Goal: Contribute content: Contribute content

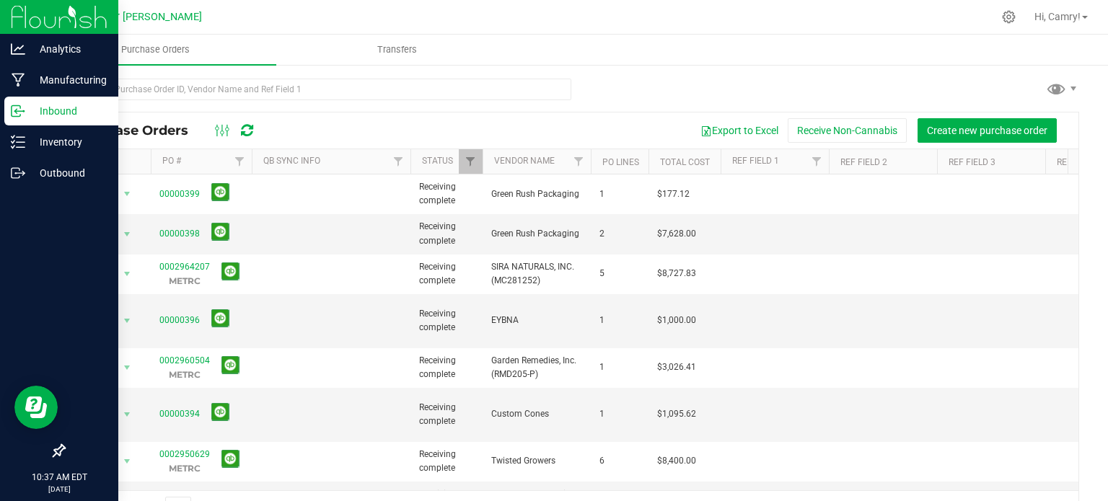
click at [53, 332] on div at bounding box center [59, 313] width 118 height 247
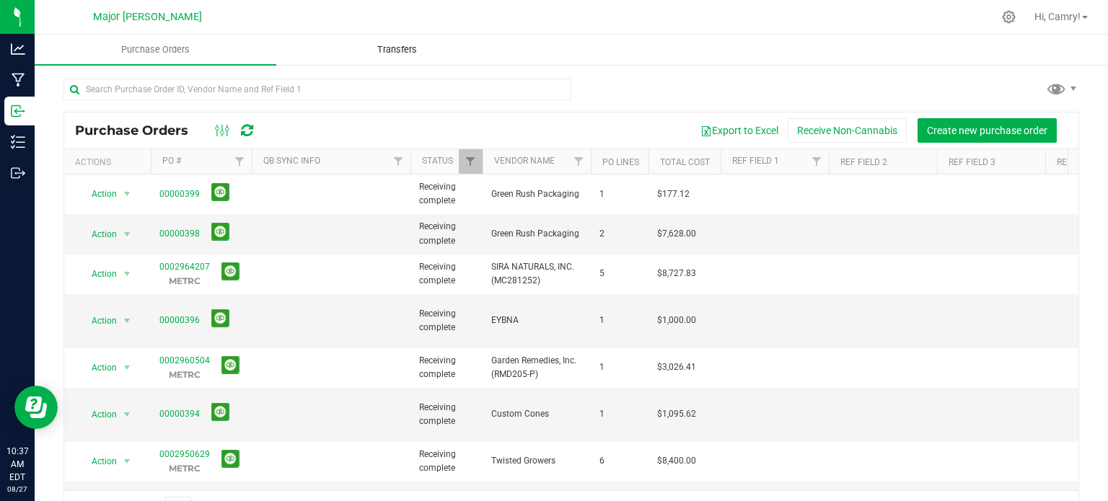
click at [404, 50] on span "Transfers" at bounding box center [397, 49] width 79 height 13
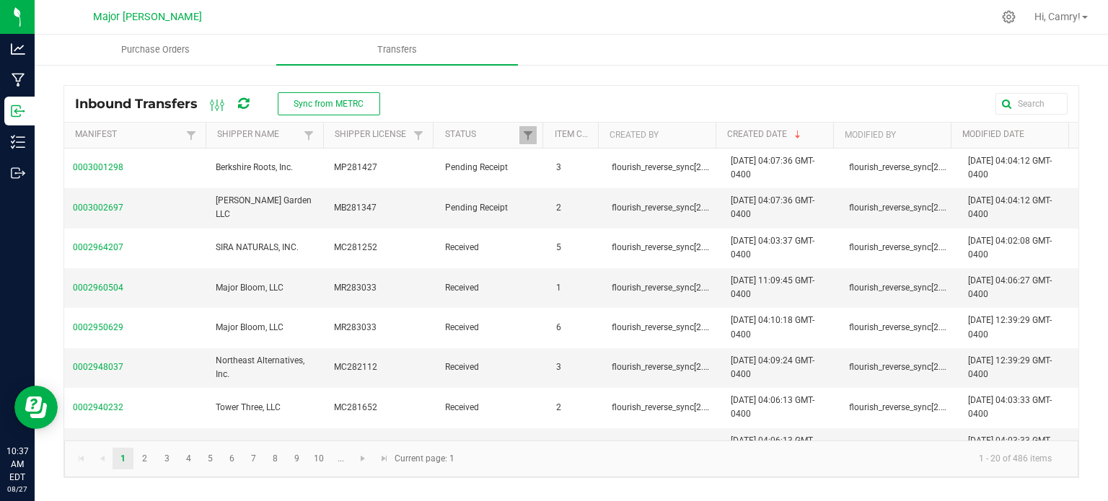
click at [1066, 26] on div "Hi, Camry!" at bounding box center [1060, 16] width 65 height 25
click at [1061, 18] on span "Hi, Camry!" at bounding box center [1057, 17] width 46 height 12
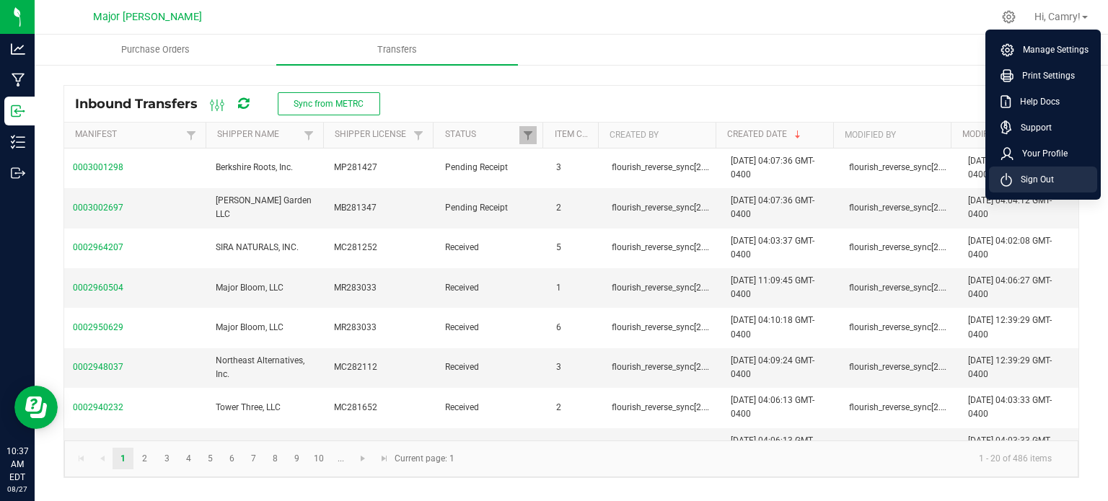
click at [1029, 168] on li "Sign Out" at bounding box center [1043, 180] width 108 height 26
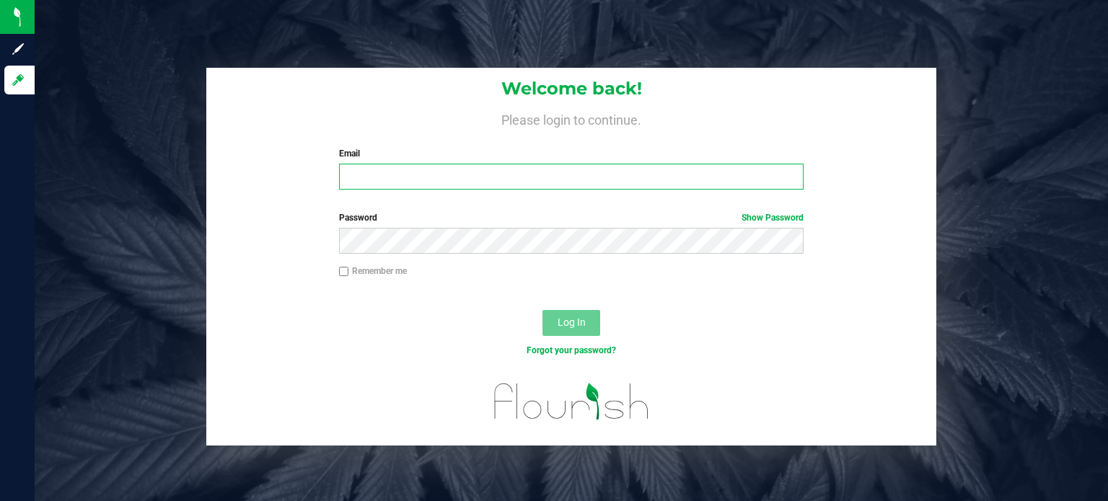
type input "[EMAIL_ADDRESS][DOMAIN_NAME]"
click at [580, 319] on span "Log In" at bounding box center [571, 323] width 28 height 12
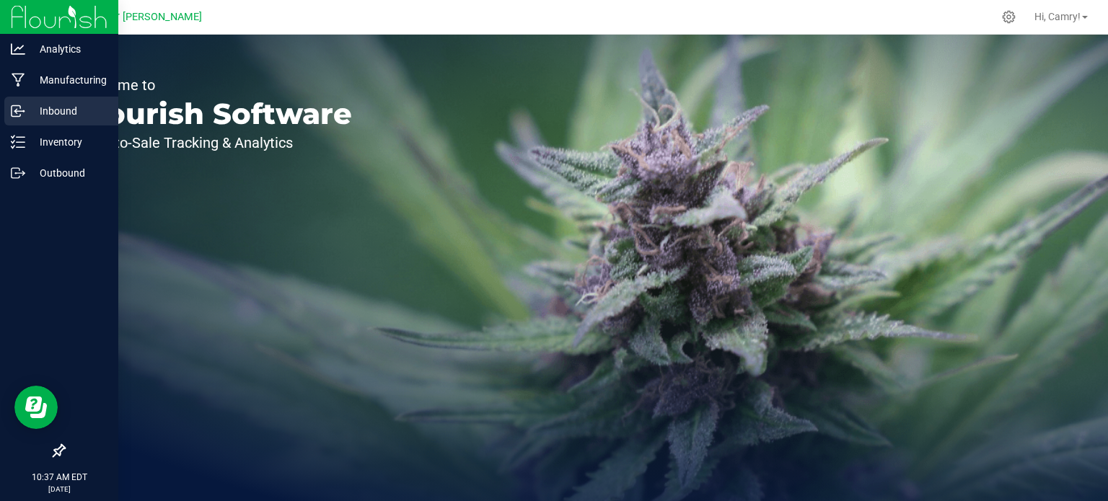
click at [43, 105] on p "Inbound" at bounding box center [68, 110] width 87 height 17
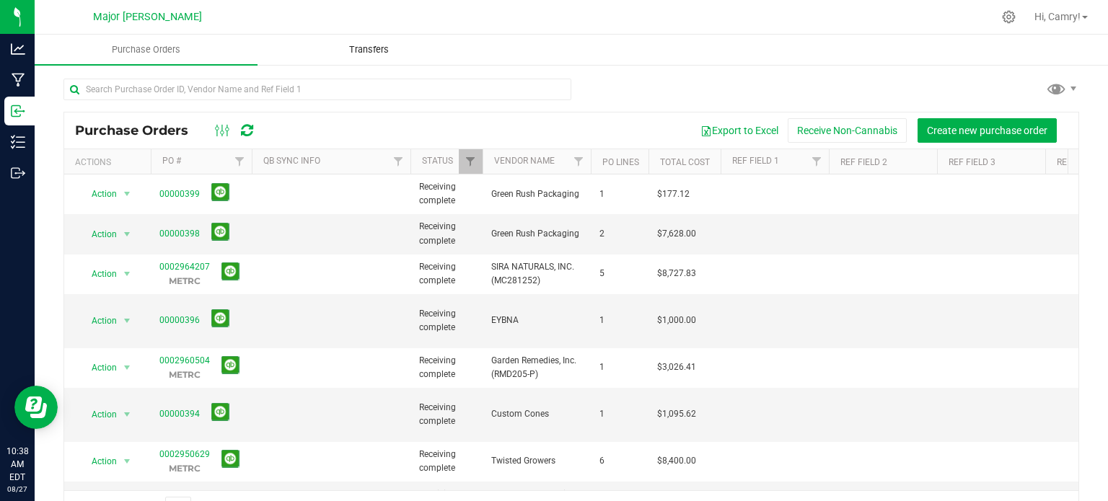
click at [372, 43] on uib-tab-heading "Transfers" at bounding box center [368, 49] width 221 height 29
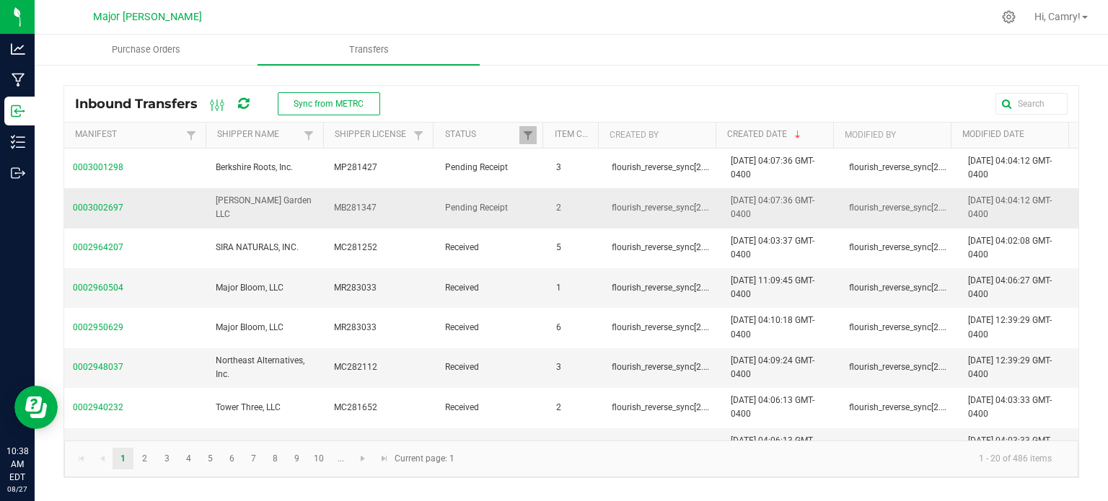
click at [104, 206] on span "0003002697" at bounding box center [135, 208] width 125 height 14
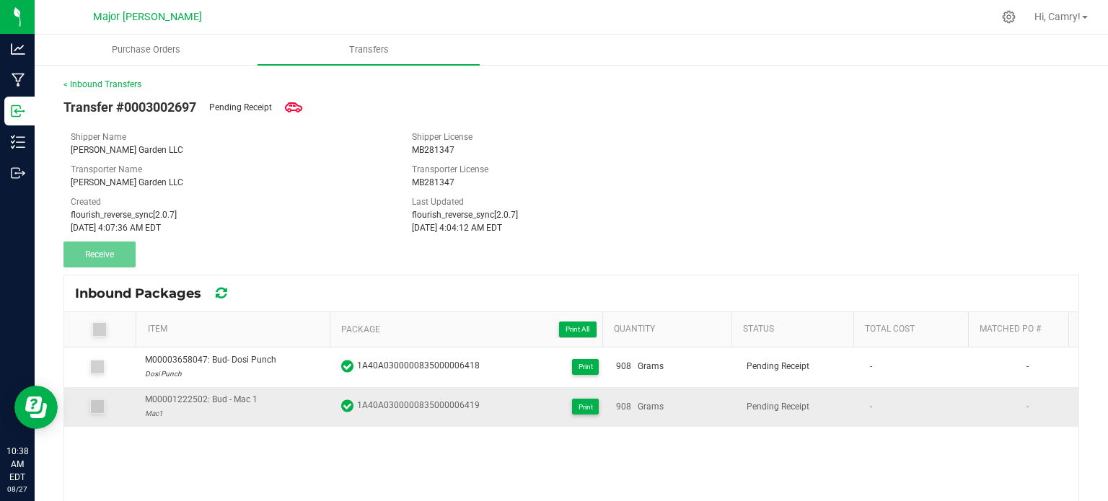
click at [101, 402] on span at bounding box center [97, 406] width 14 height 14
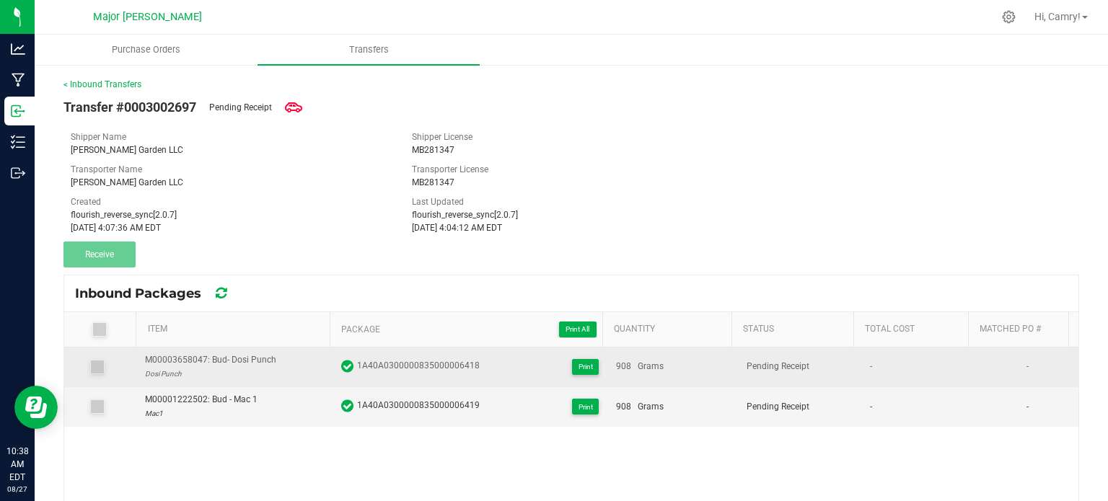
click at [102, 368] on span at bounding box center [97, 367] width 14 height 14
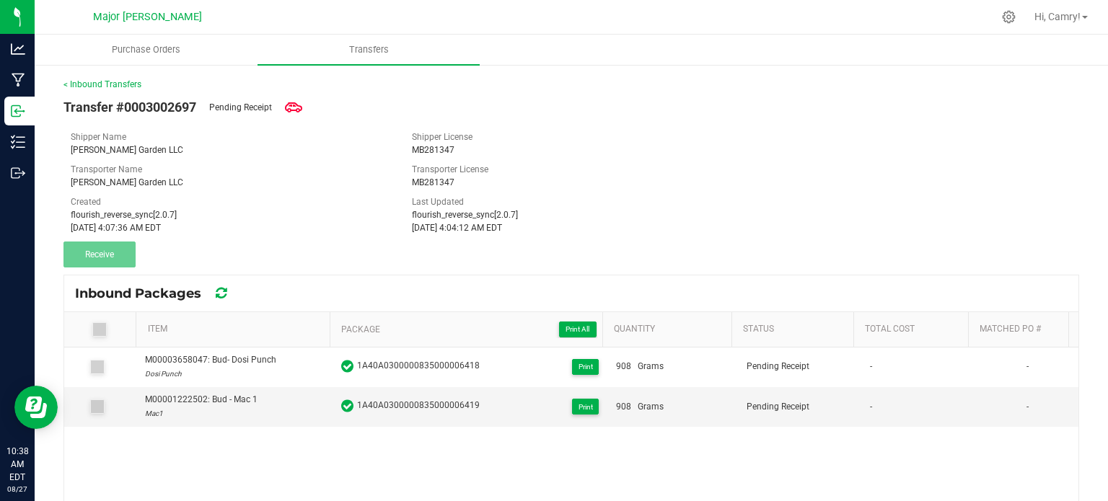
click at [223, 299] on icon at bounding box center [221, 293] width 11 height 13
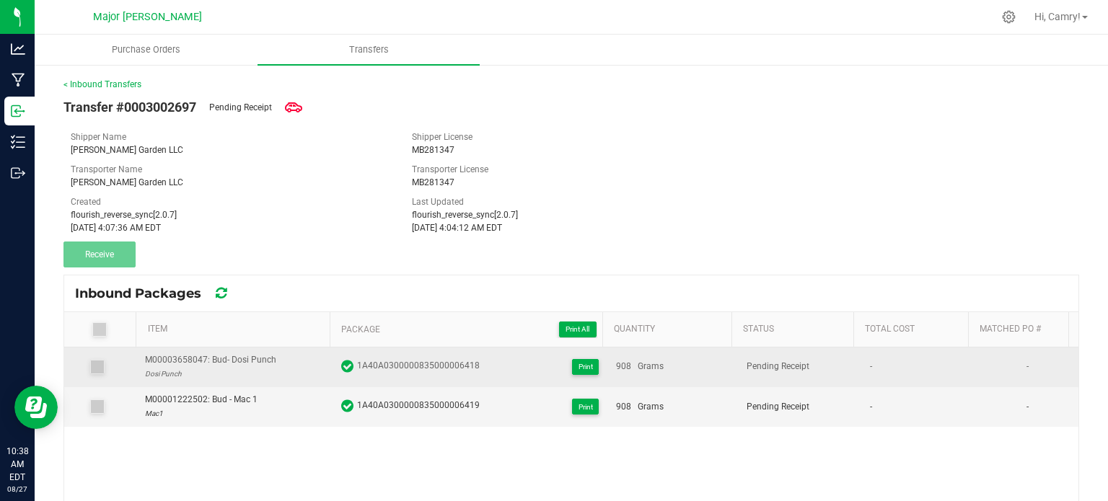
click at [100, 367] on icon at bounding box center [96, 367] width 9 height 0
click at [345, 366] on icon at bounding box center [347, 366] width 12 height 14
click at [397, 362] on span "1A40A0300000835000006418" at bounding box center [418, 366] width 123 height 14
click at [399, 361] on span "1A40A0300000835000006418" at bounding box center [418, 366] width 123 height 14
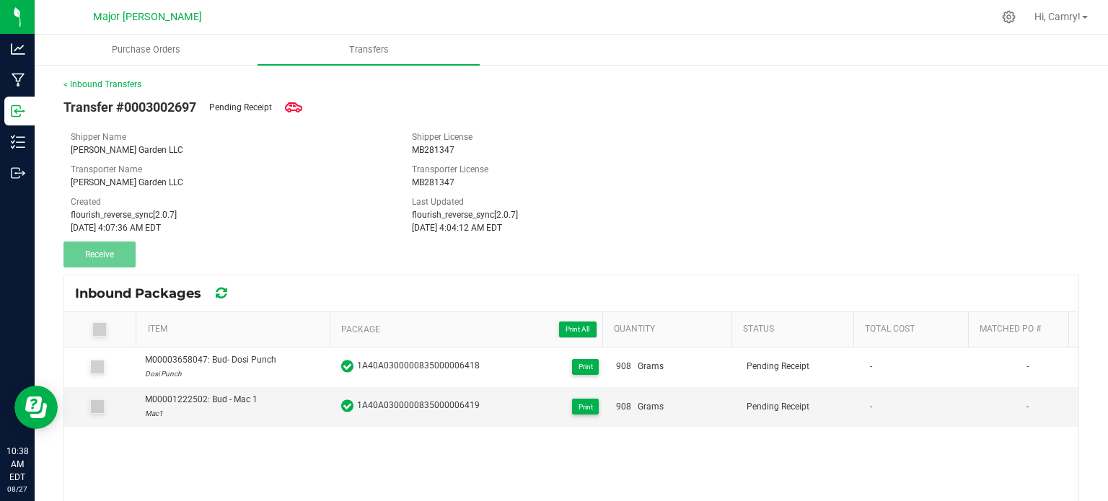
click at [94, 330] on icon at bounding box center [98, 330] width 9 height 0
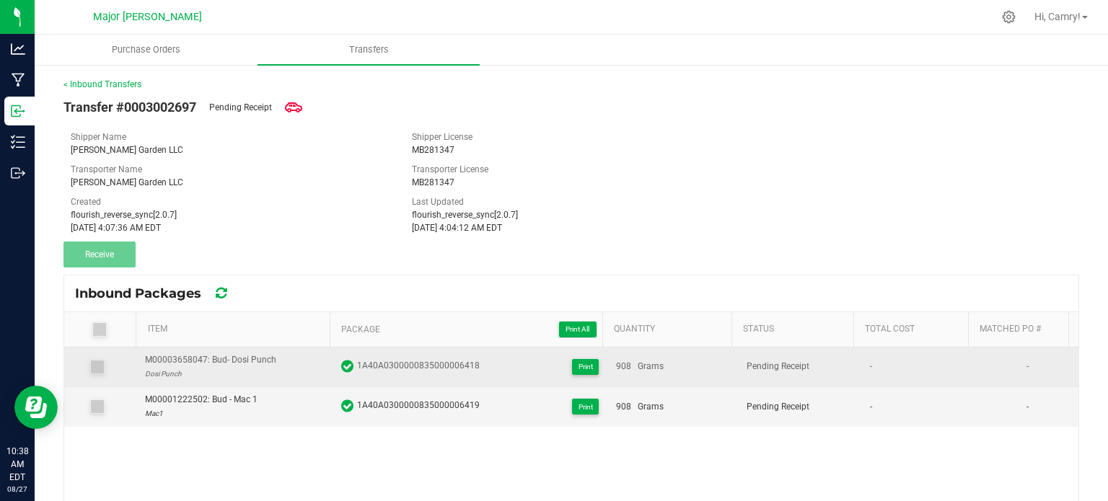
click at [91, 357] on td at bounding box center [100, 368] width 72 height 40
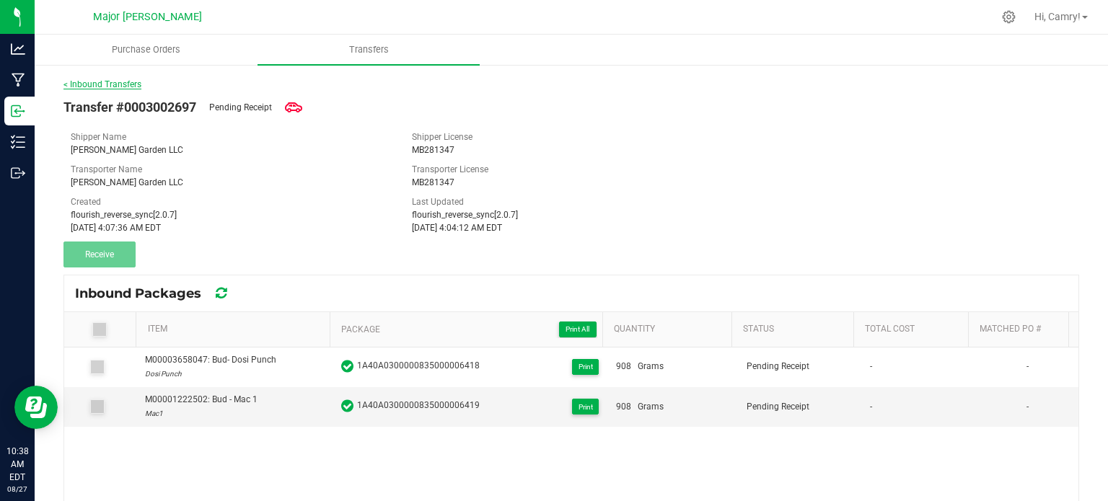
click at [107, 82] on link "< Inbound Transfers" at bounding box center [102, 84] width 78 height 10
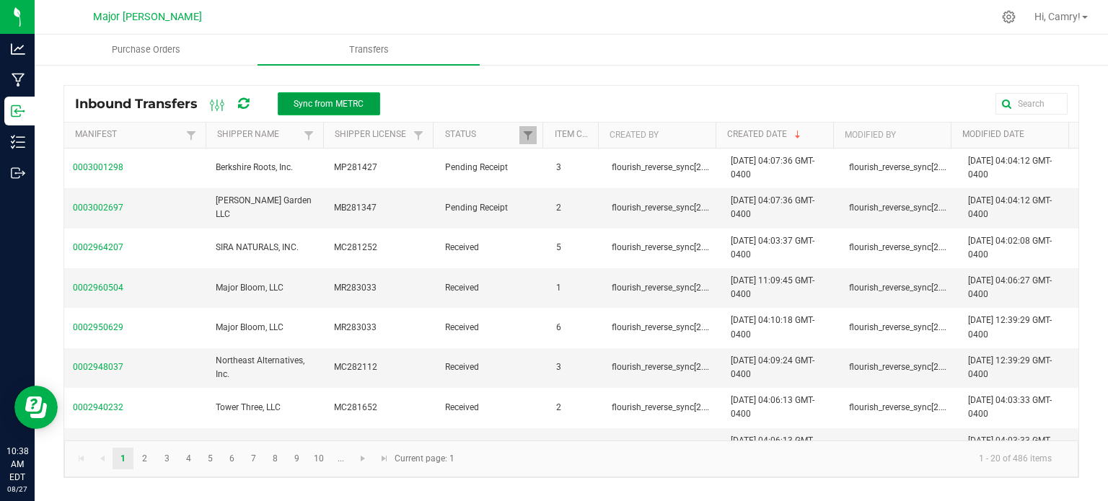
click at [307, 105] on span "Sync from METRC" at bounding box center [328, 104] width 70 height 10
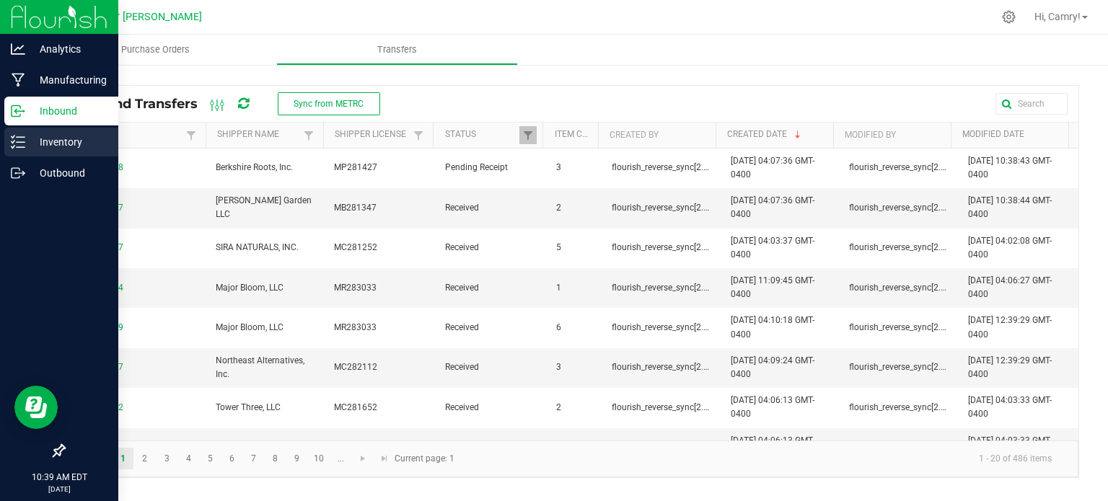
click at [29, 138] on p "Inventory" at bounding box center [68, 141] width 87 height 17
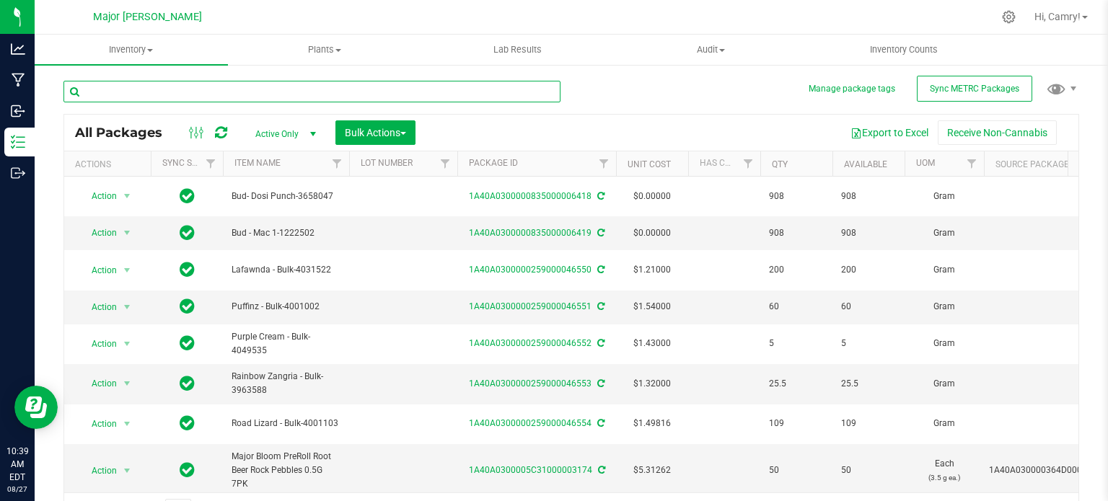
click at [199, 92] on input "text" at bounding box center [311, 92] width 497 height 22
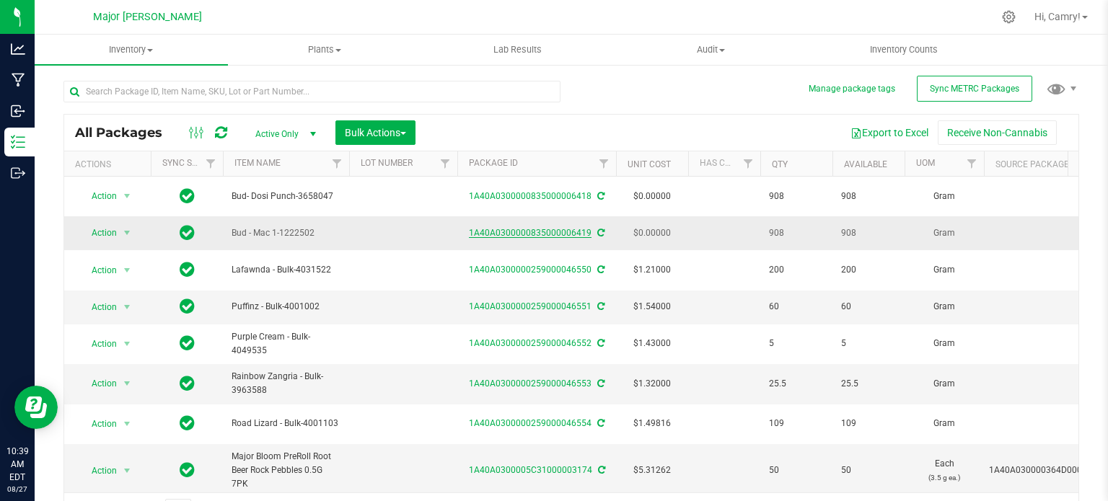
click at [571, 231] on link "1A40A0300000835000006419" at bounding box center [530, 233] width 123 height 10
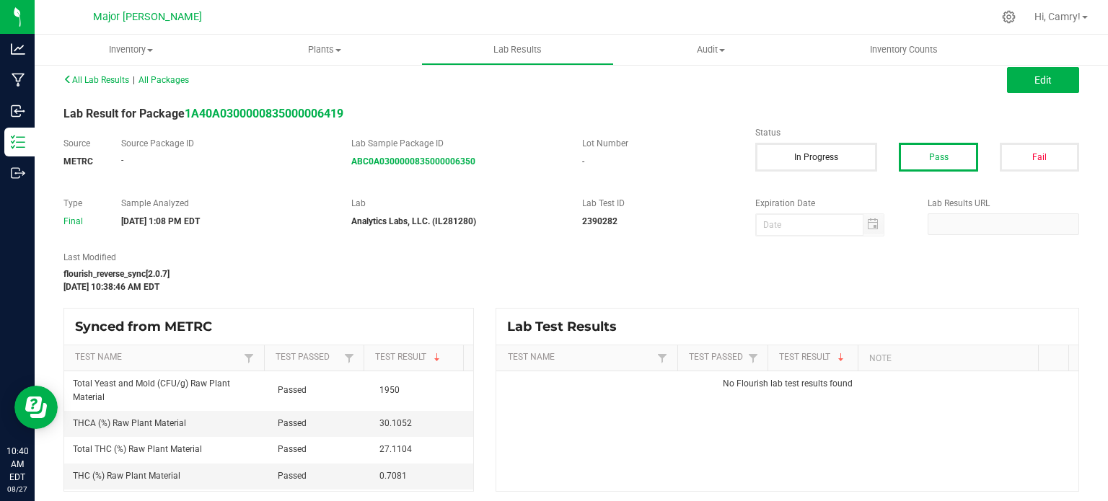
scroll to position [13, 0]
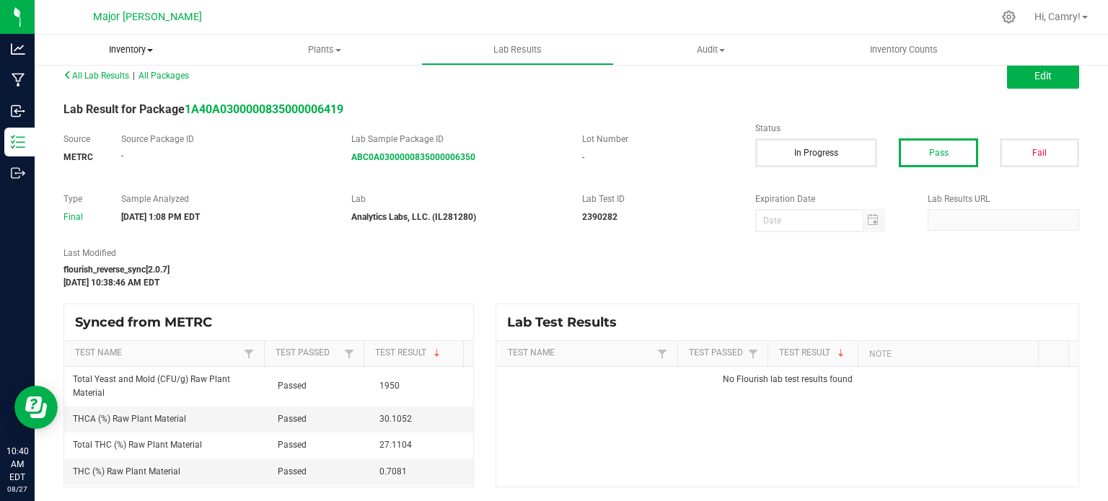
click at [127, 45] on span "Inventory" at bounding box center [131, 49] width 193 height 13
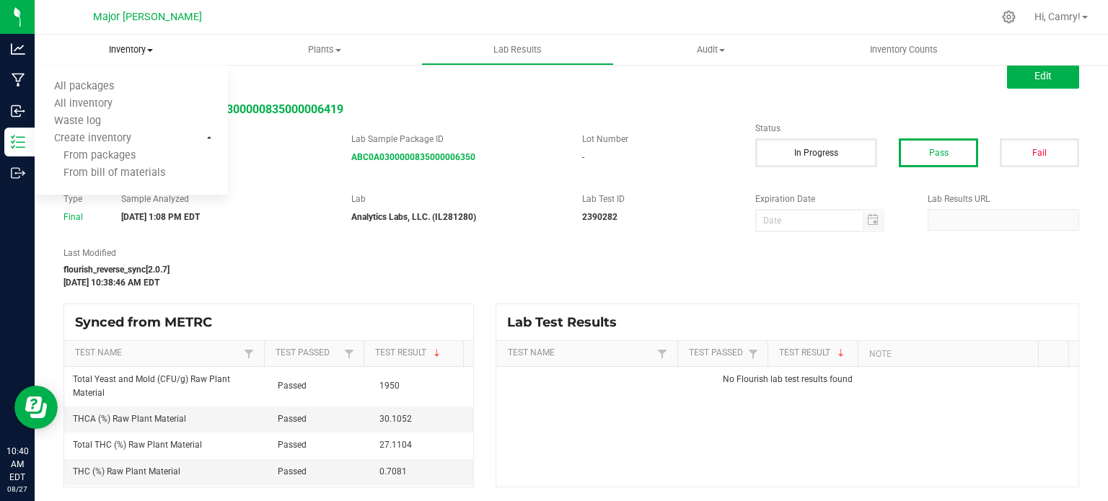
click at [81, 45] on span "Inventory" at bounding box center [131, 49] width 193 height 13
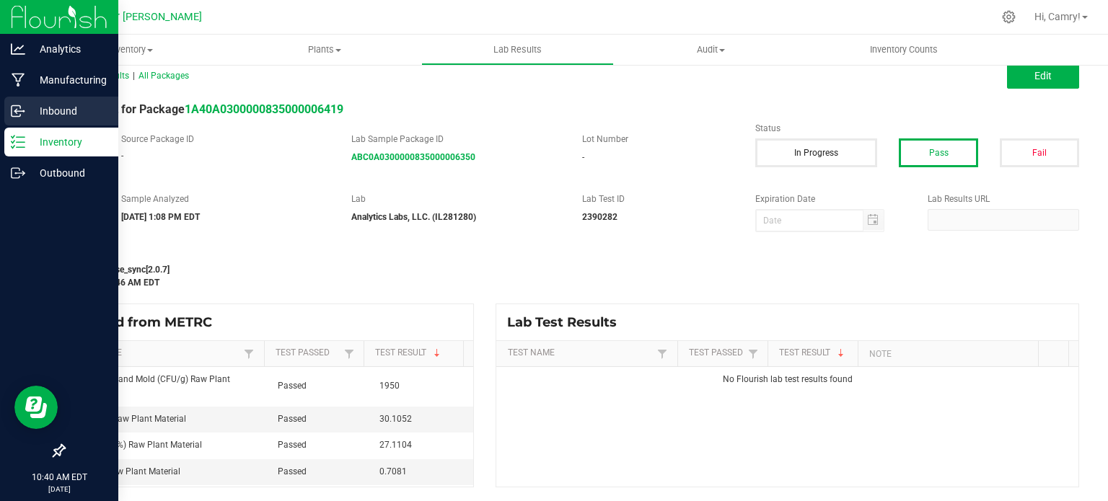
click at [87, 99] on div "Inbound" at bounding box center [61, 111] width 114 height 29
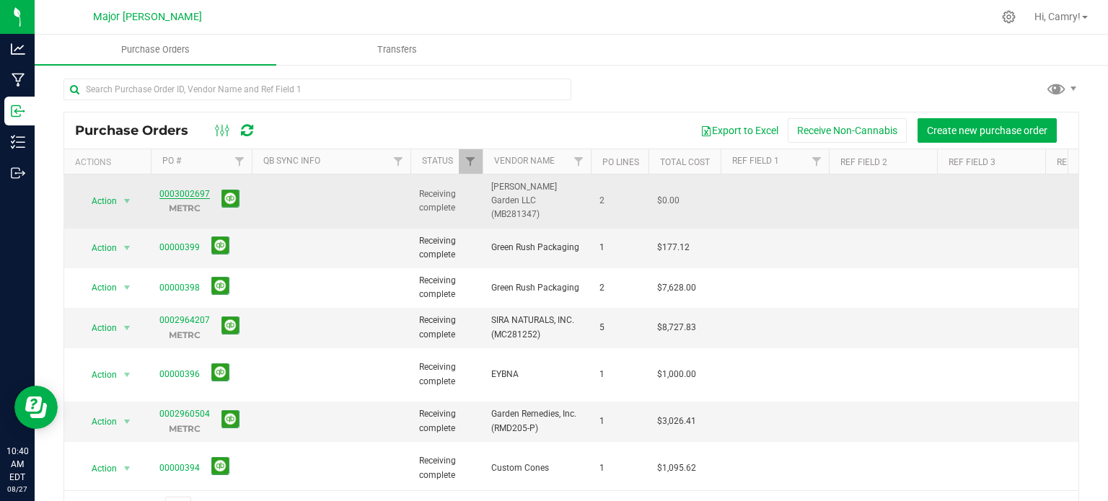
click at [194, 189] on link "0003002697" at bounding box center [184, 194] width 50 height 10
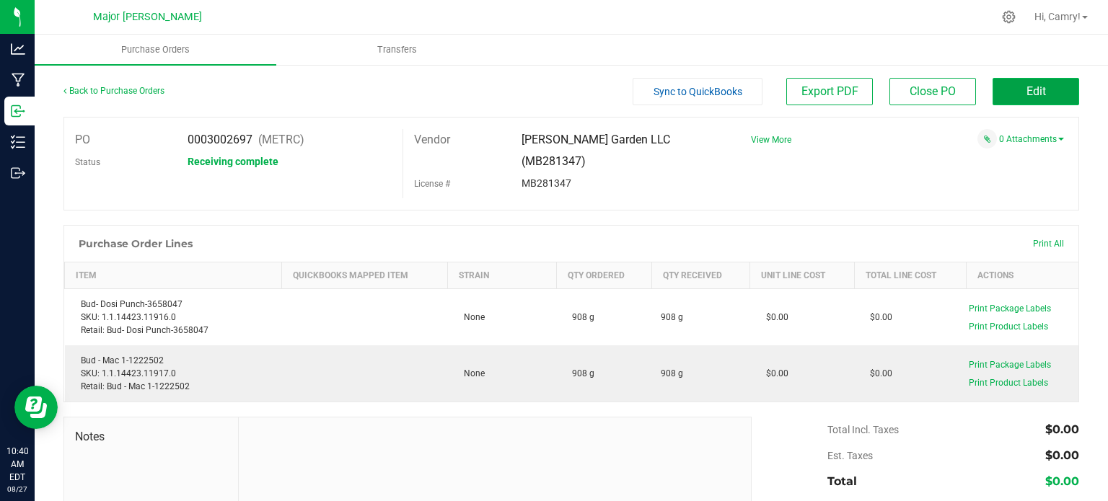
click at [1033, 80] on button "Edit" at bounding box center [1035, 91] width 87 height 27
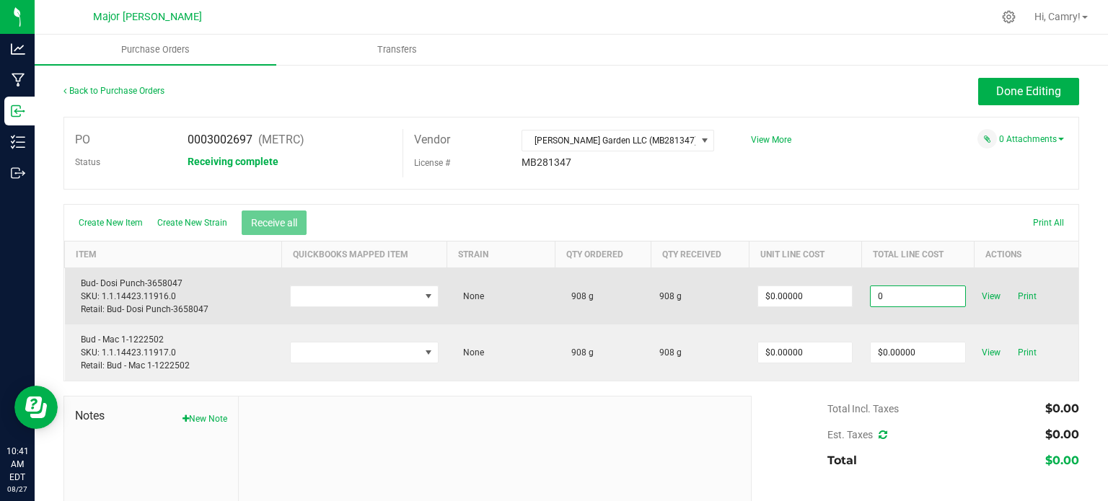
click at [898, 296] on input "0" at bounding box center [917, 296] width 94 height 20
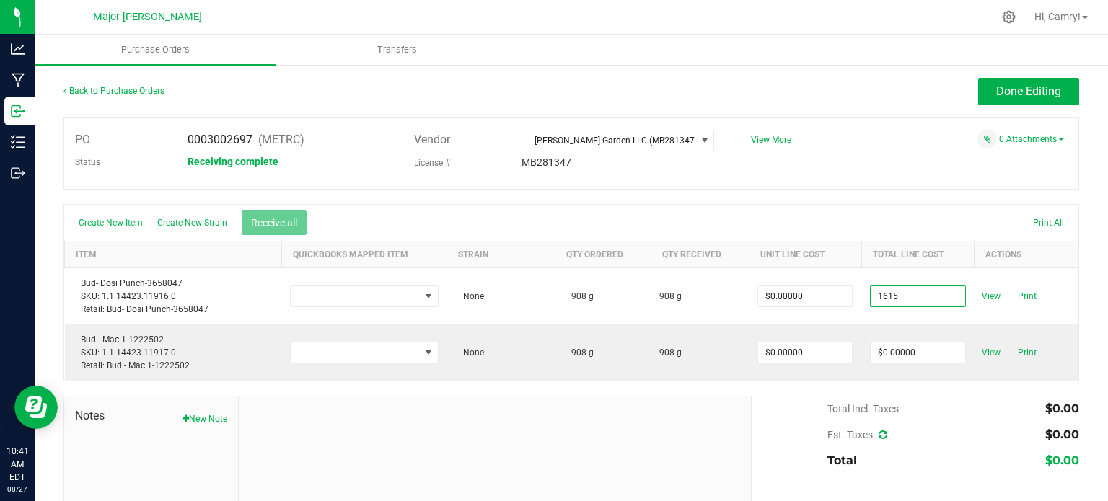
type input "$1,615.00000"
click at [909, 391] on body "Analytics Manufacturing Inbound Inventory Outbound 10:41 AM EDT [DATE] 08/27 Ma…" at bounding box center [554, 250] width 1108 height 501
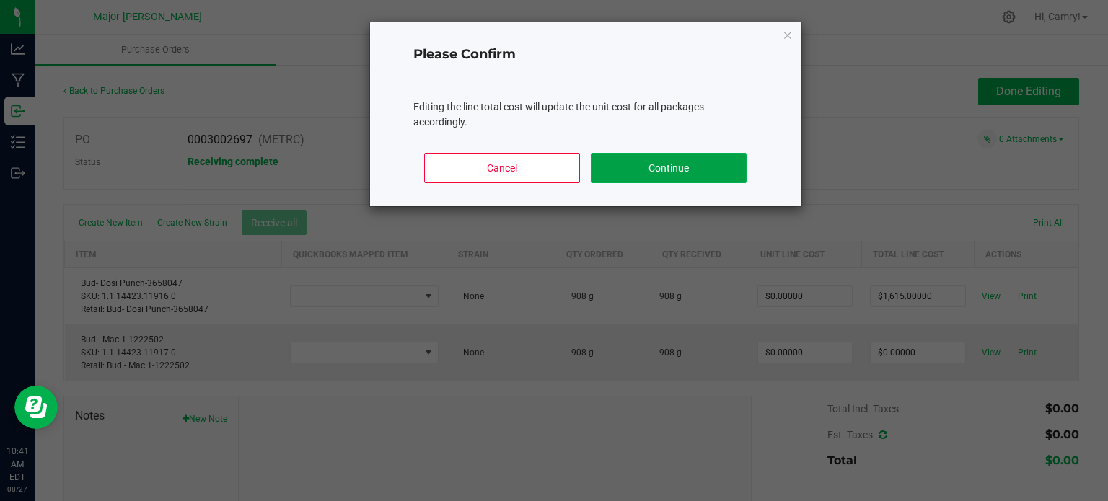
click at [652, 161] on button "Continue" at bounding box center [668, 168] width 155 height 30
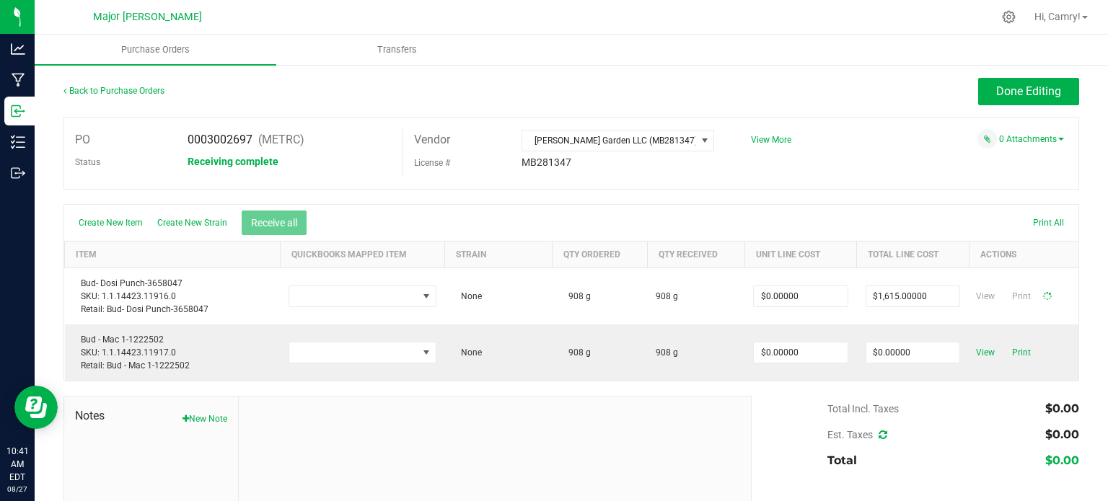
type input "$1.77863"
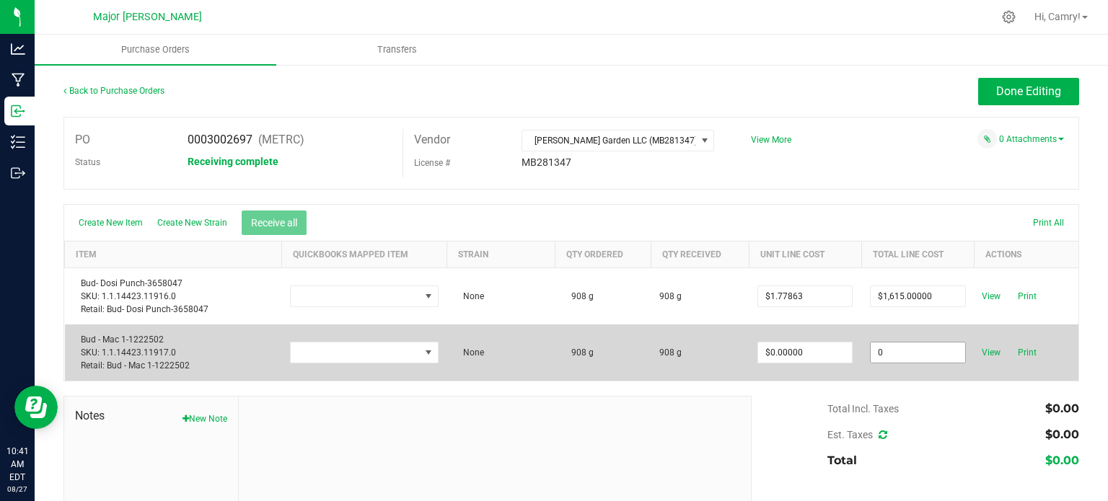
click at [909, 351] on input "0" at bounding box center [917, 353] width 94 height 20
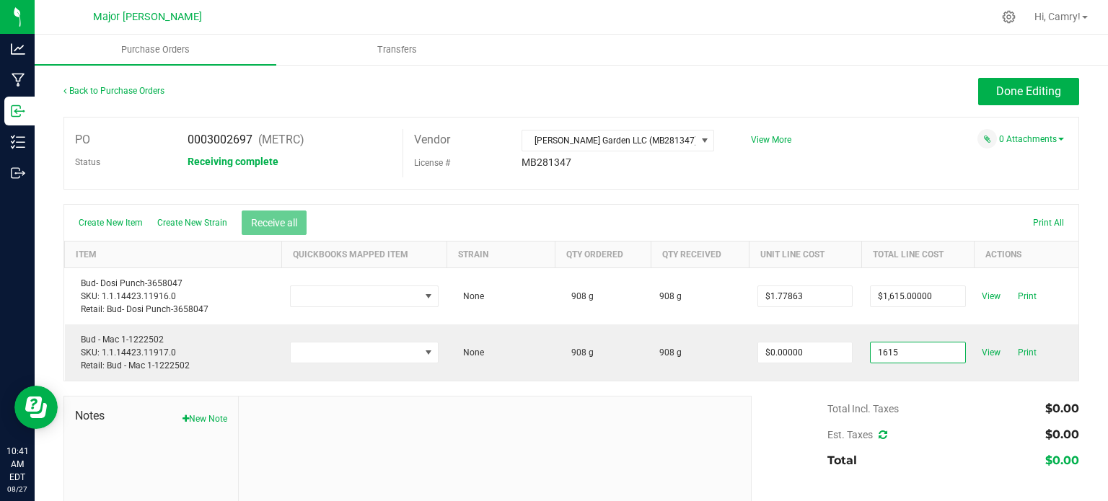
type input "$1,615.00000"
click at [904, 399] on body "Analytics Manufacturing Inbound Inventory Outbound 10:41 AM EDT [DATE] 08/27 Ma…" at bounding box center [554, 250] width 1108 height 501
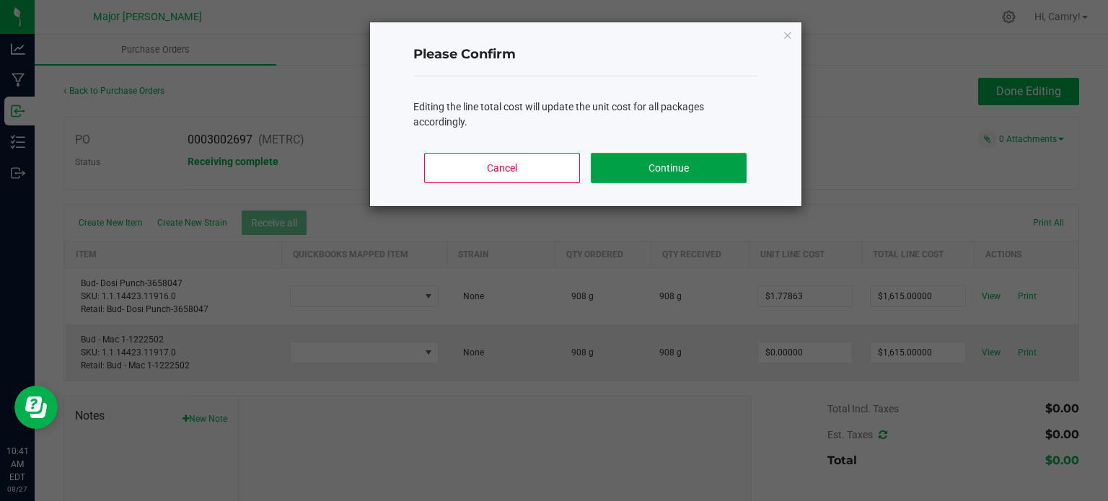
click at [726, 167] on button "Continue" at bounding box center [668, 168] width 155 height 30
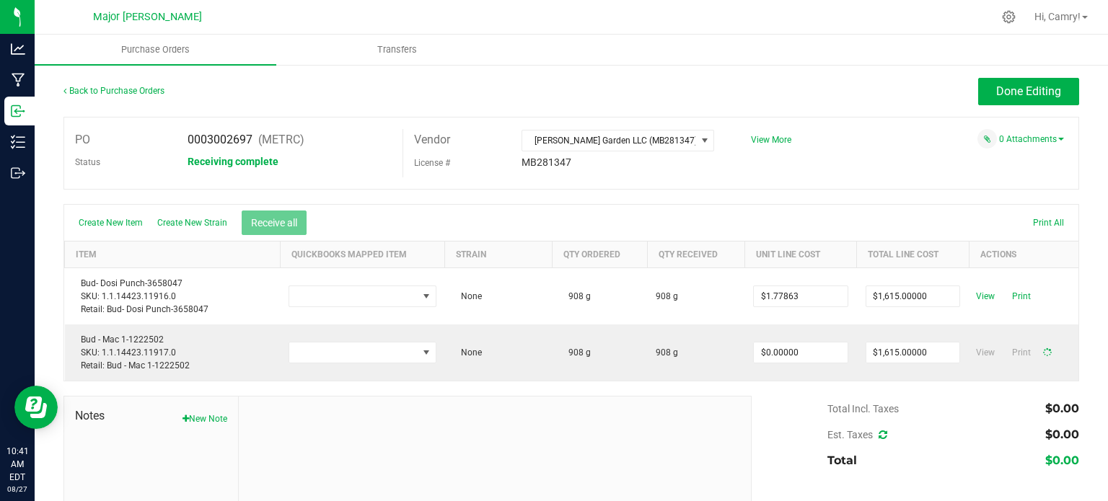
type input "$1.77863"
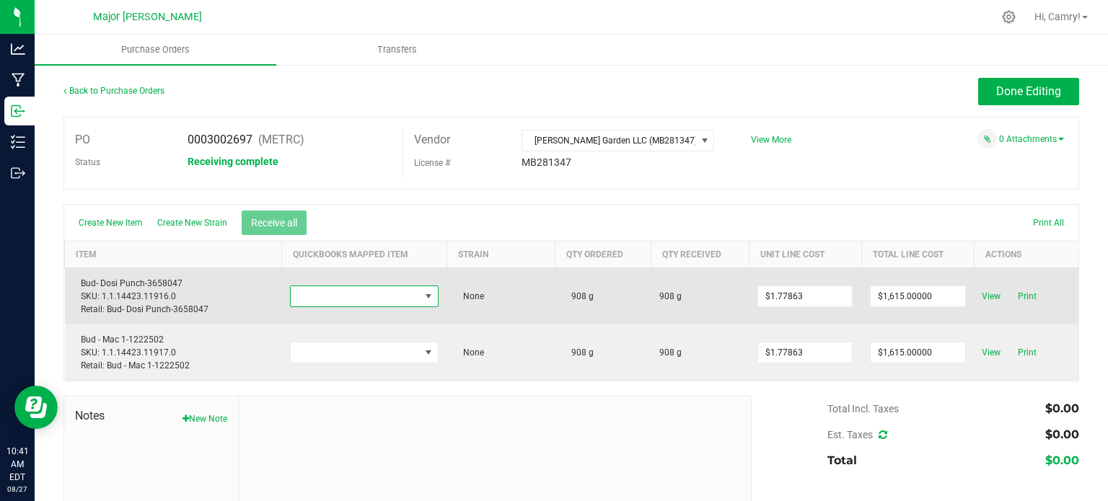
click at [420, 299] on span "NO DATA FOUND" at bounding box center [429, 296] width 18 height 20
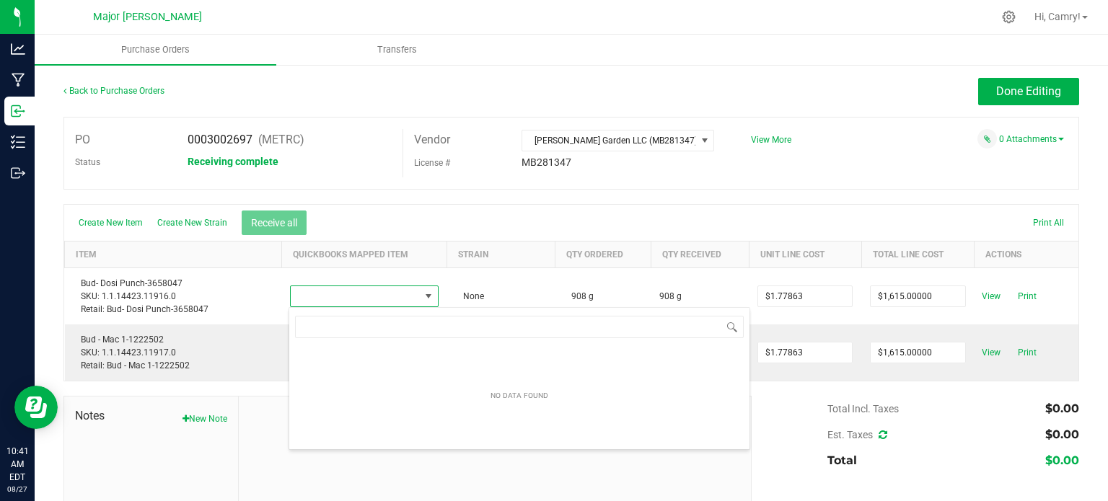
scroll to position [21, 142]
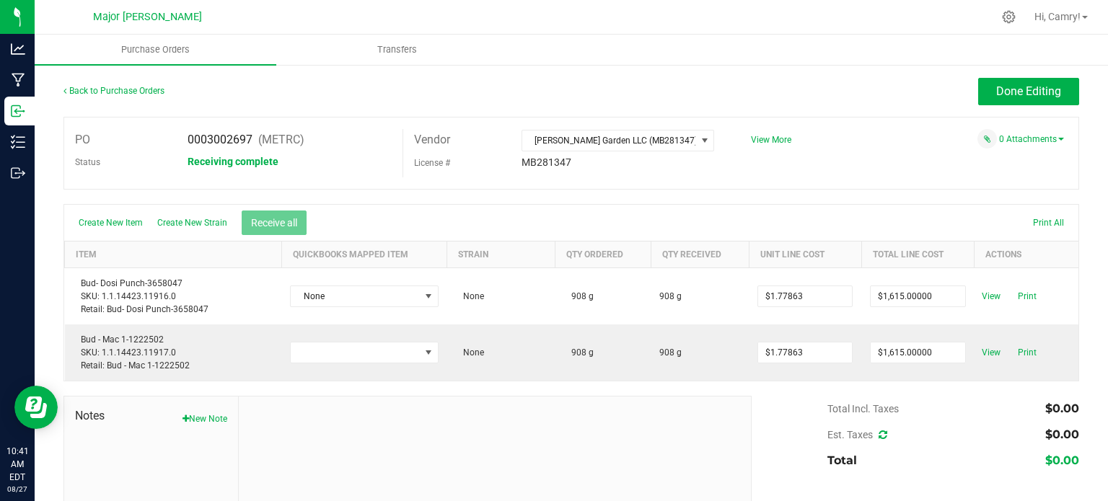
click at [370, 208] on div "Create New Item Create New Strain Receive all Print All" at bounding box center [571, 223] width 1014 height 36
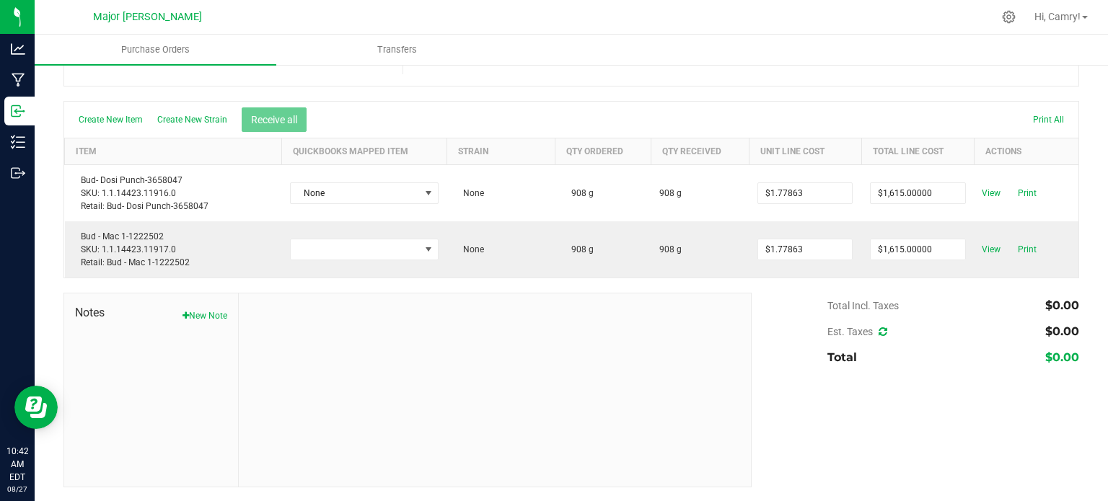
scroll to position [0, 0]
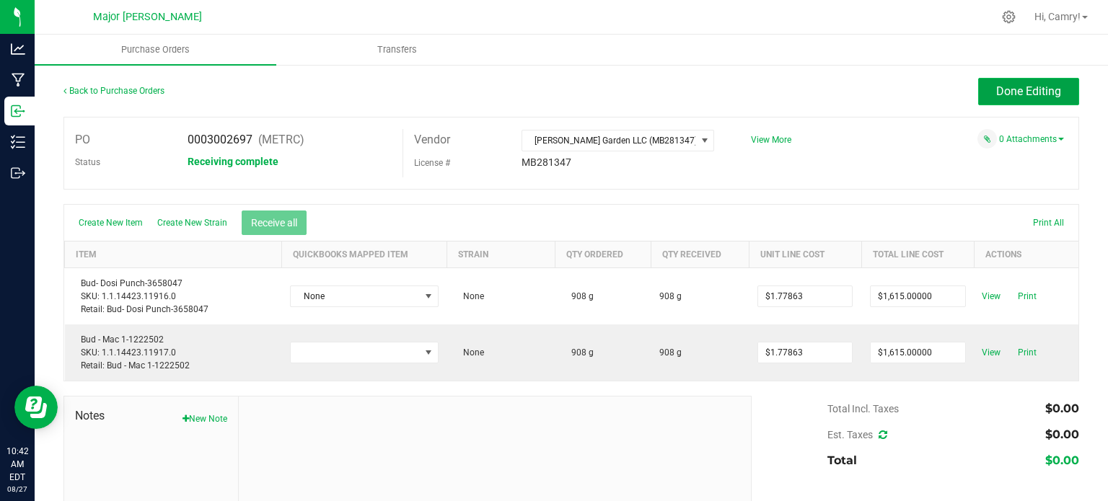
click at [1018, 83] on button "Done Editing" at bounding box center [1028, 91] width 101 height 27
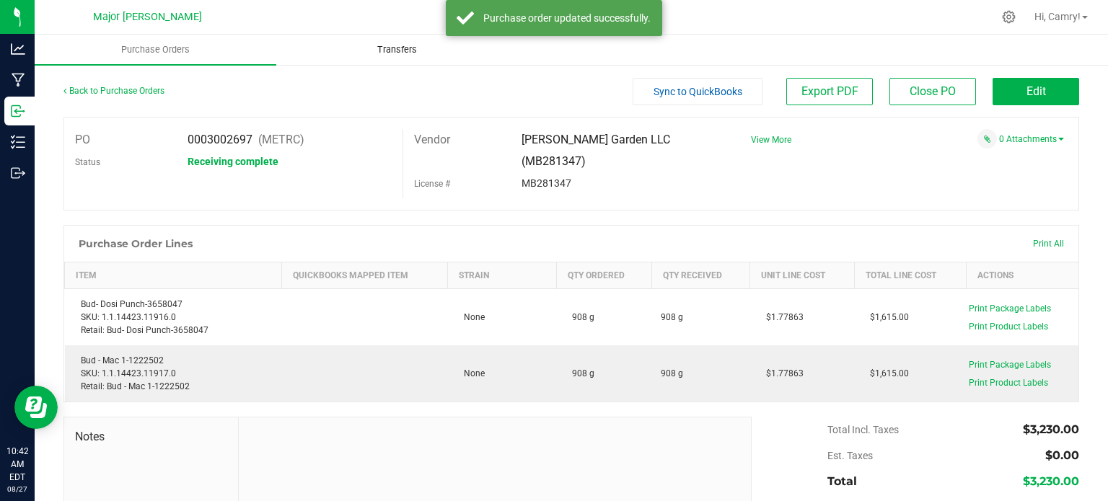
click at [399, 54] on span "Transfers" at bounding box center [397, 49] width 79 height 13
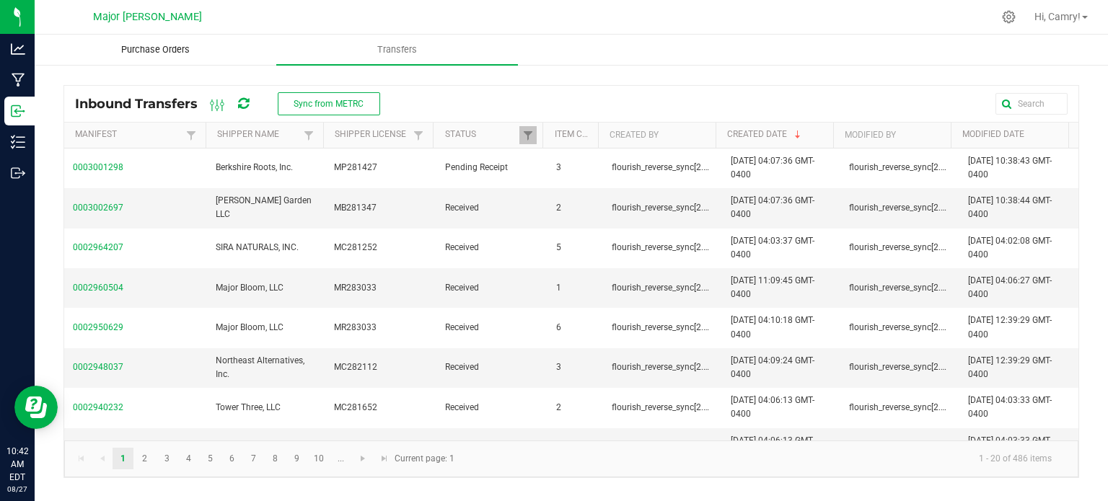
click at [172, 46] on span "Purchase Orders" at bounding box center [155, 49] width 107 height 13
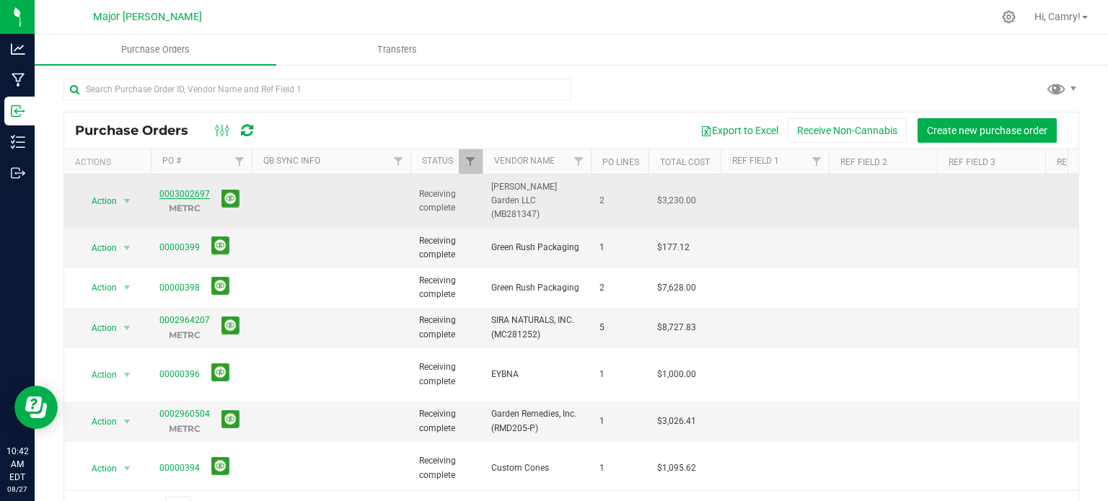
click at [190, 189] on link "0003002697" at bounding box center [184, 194] width 50 height 10
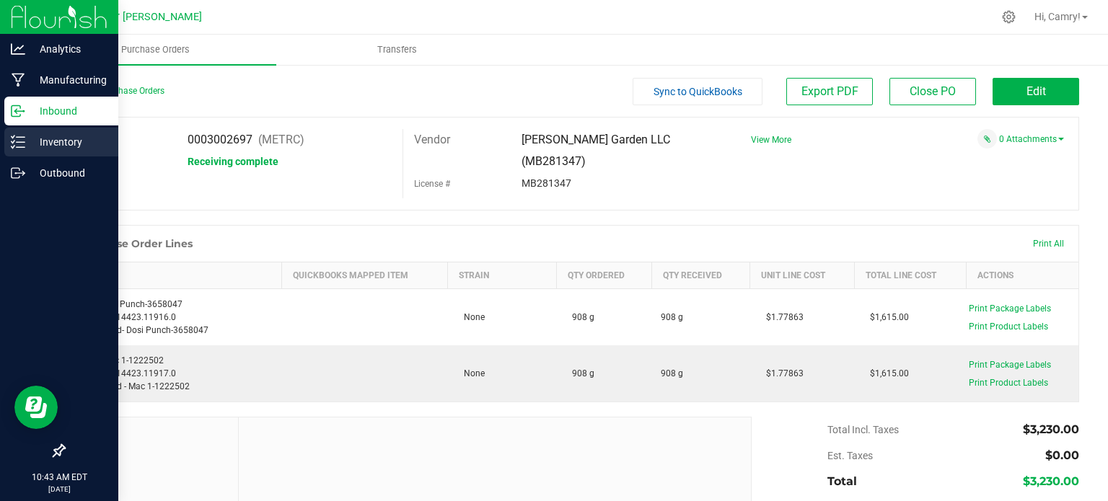
click at [63, 139] on p "Inventory" at bounding box center [68, 141] width 87 height 17
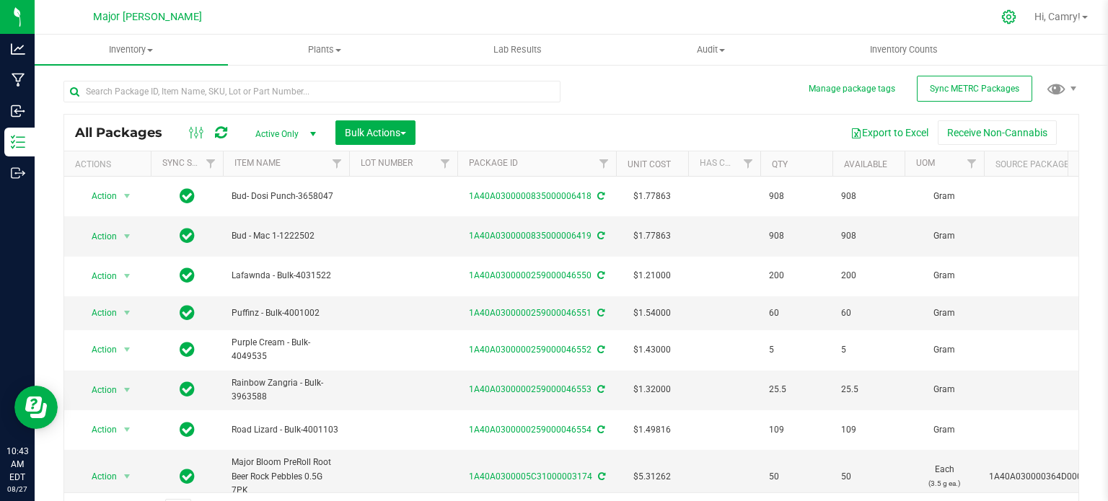
click at [1008, 14] on icon at bounding box center [1008, 16] width 15 height 15
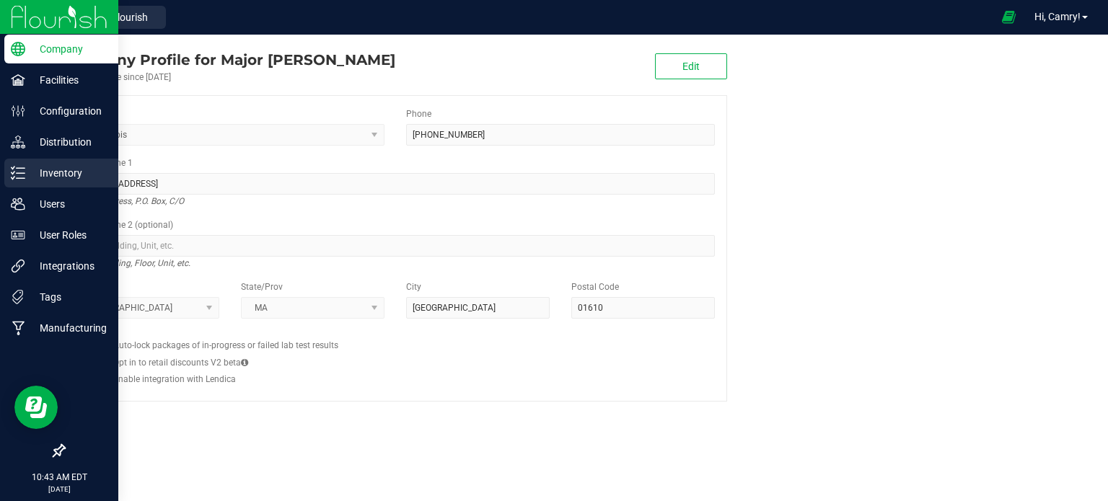
click at [29, 169] on p "Inventory" at bounding box center [68, 172] width 87 height 17
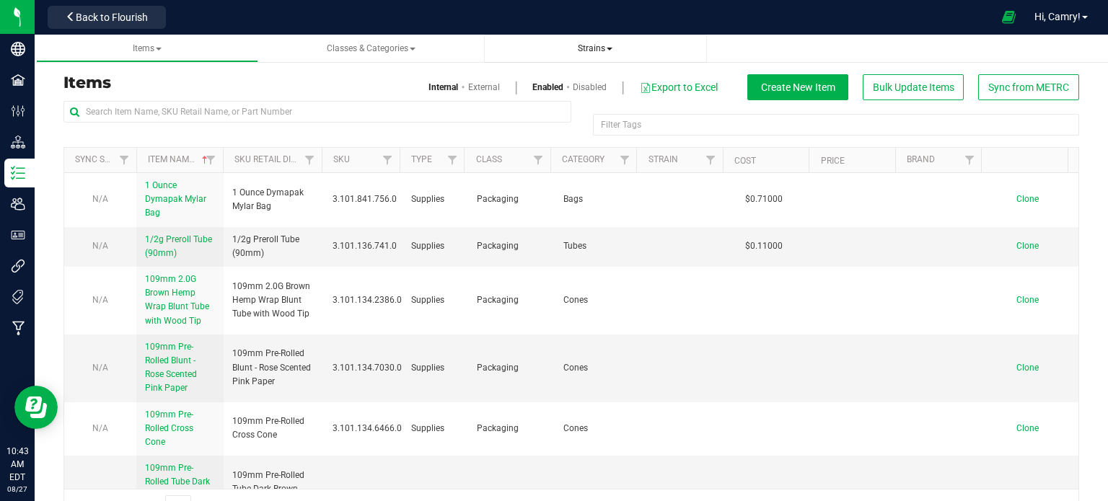
click at [600, 48] on span "Strains" at bounding box center [595, 48] width 35 height 10
click at [570, 109] on span "Create new strain" at bounding box center [544, 108] width 79 height 12
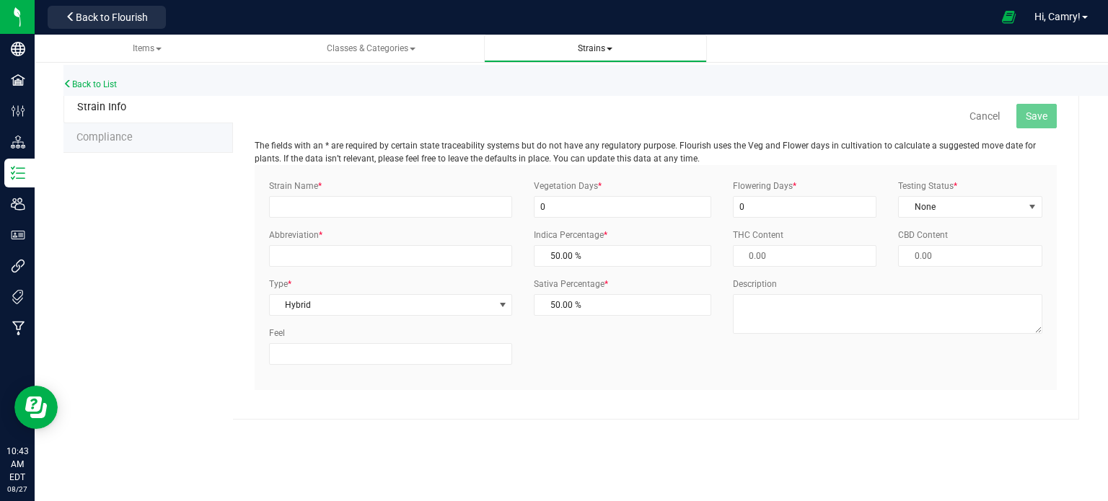
click at [588, 50] on span "Strains" at bounding box center [595, 48] width 35 height 10
click at [539, 92] on span "All strains" at bounding box center [527, 87] width 44 height 12
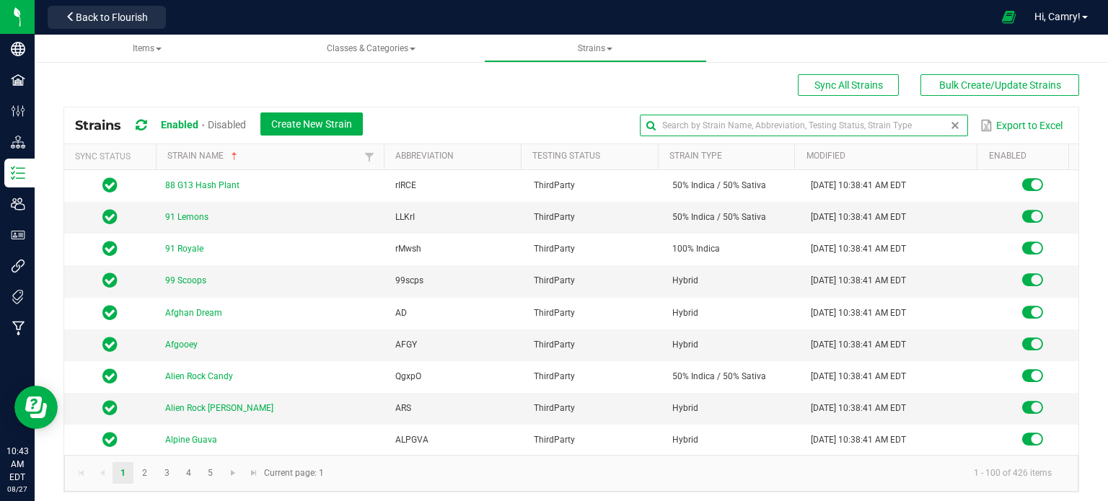
click at [906, 123] on input "text" at bounding box center [804, 126] width 328 height 22
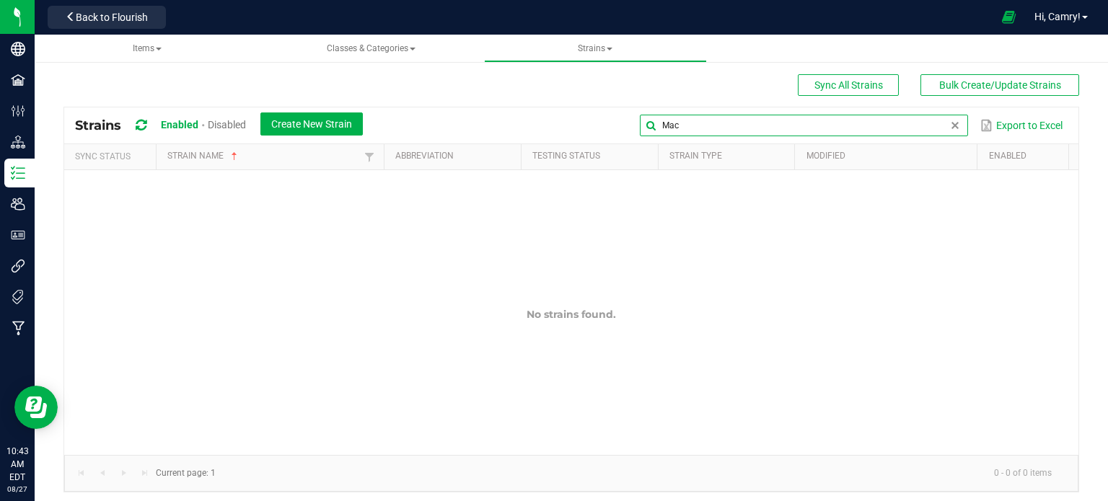
type input "Mac1"
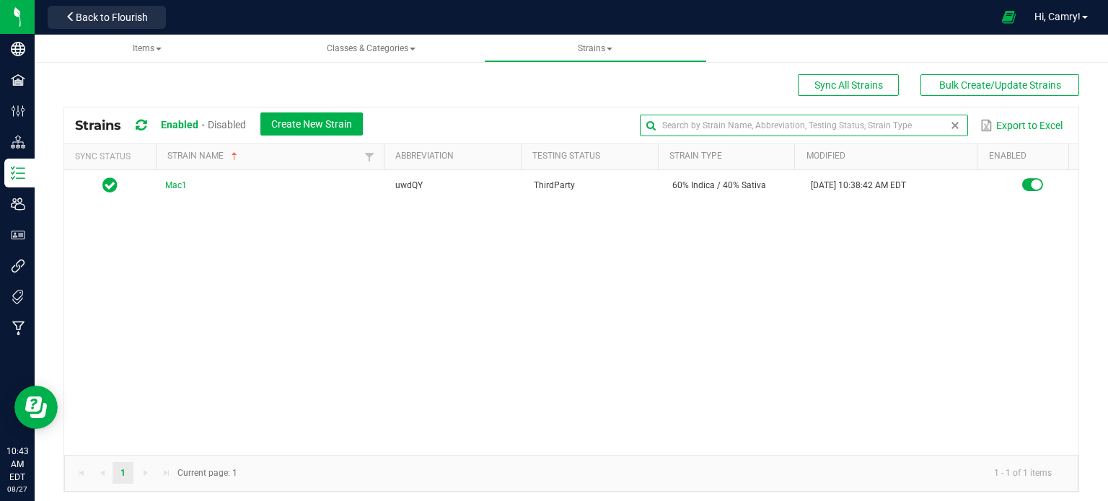
click at [949, 121] on span at bounding box center [955, 126] width 12 height 12
click at [850, 123] on input "text" at bounding box center [804, 126] width 328 height 22
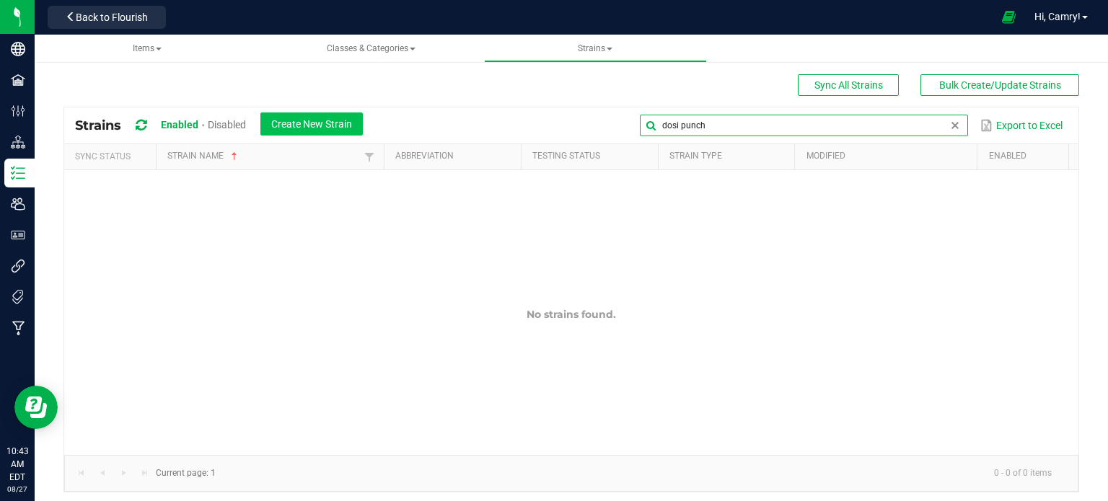
type input "dosi punch"
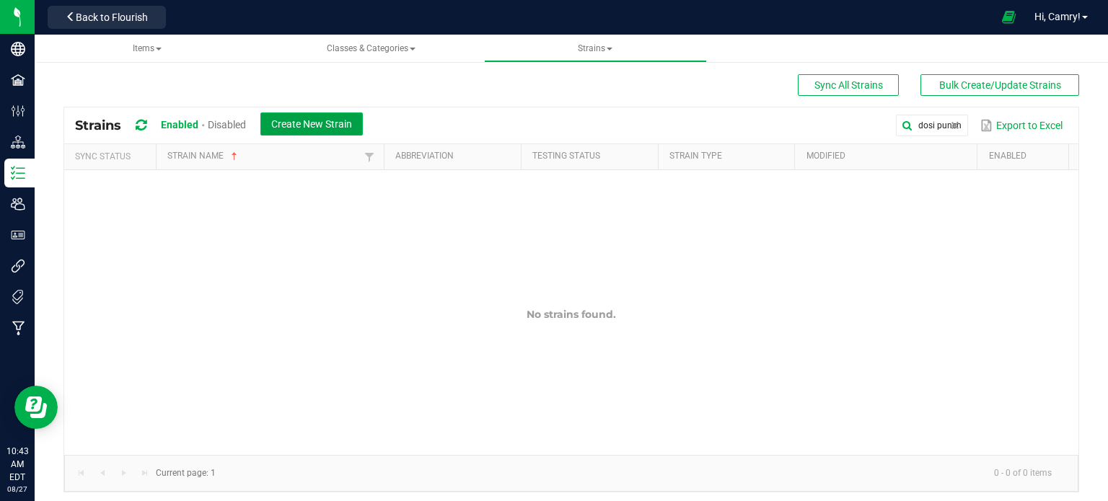
click at [343, 129] on span "Create New Strain" at bounding box center [311, 124] width 81 height 12
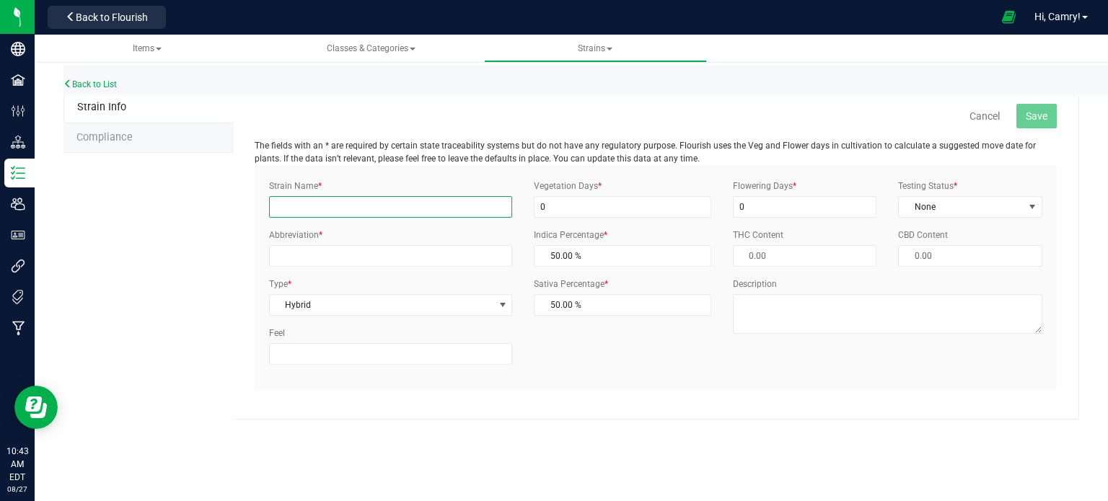
click at [427, 216] on input "Strain Name *" at bounding box center [390, 207] width 243 height 22
type input "Dosi Punch"
click at [629, 213] on input "0" at bounding box center [622, 207] width 177 height 22
click at [593, 209] on input "0" at bounding box center [622, 207] width 177 height 22
click at [575, 209] on input "0" at bounding box center [622, 207] width 177 height 22
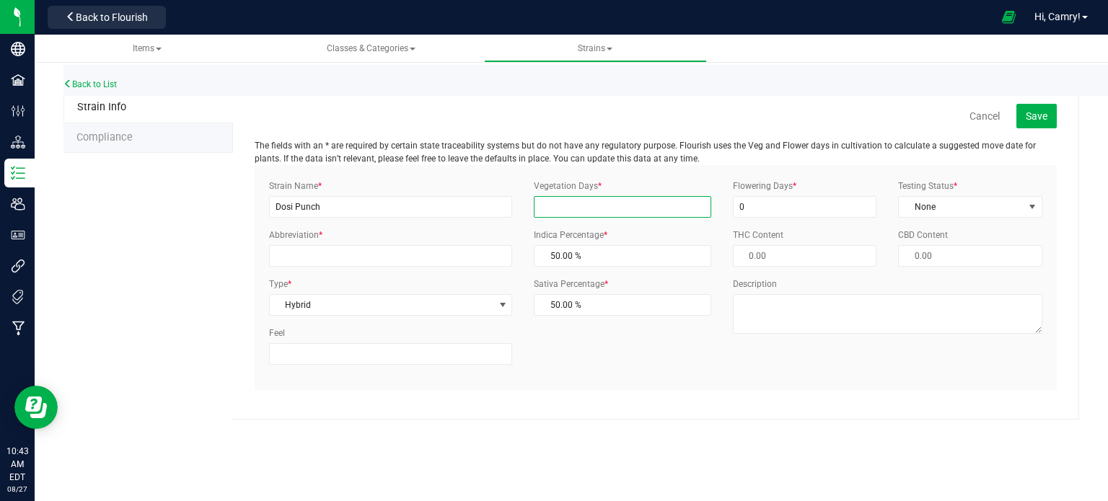
click at [632, 200] on input "Vegetation Days *" at bounding box center [622, 207] width 177 height 22
type input "1"
click at [774, 200] on input "0" at bounding box center [805, 207] width 144 height 22
click at [777, 195] on div "Flowering Days *" at bounding box center [805, 199] width 166 height 38
type input "1"
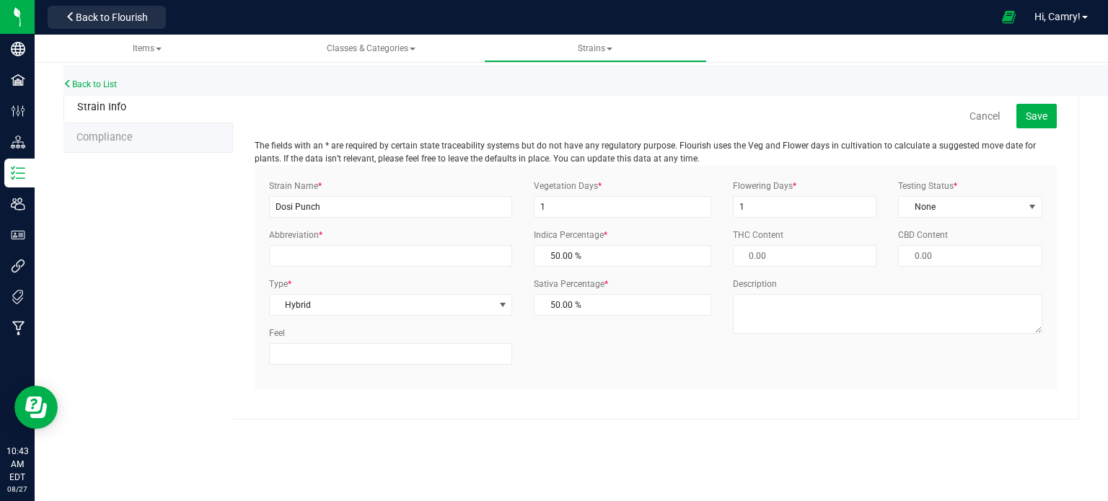
click at [981, 194] on div "Testing Status * None Select Status InHouse ThirdParty None" at bounding box center [970, 199] width 166 height 38
click at [964, 210] on span "None" at bounding box center [960, 207] width 125 height 20
click at [955, 253] on li "ThirdParty" at bounding box center [969, 253] width 143 height 22
click at [399, 249] on input "Abbreviation *" at bounding box center [390, 256] width 243 height 22
type input "DosPun"
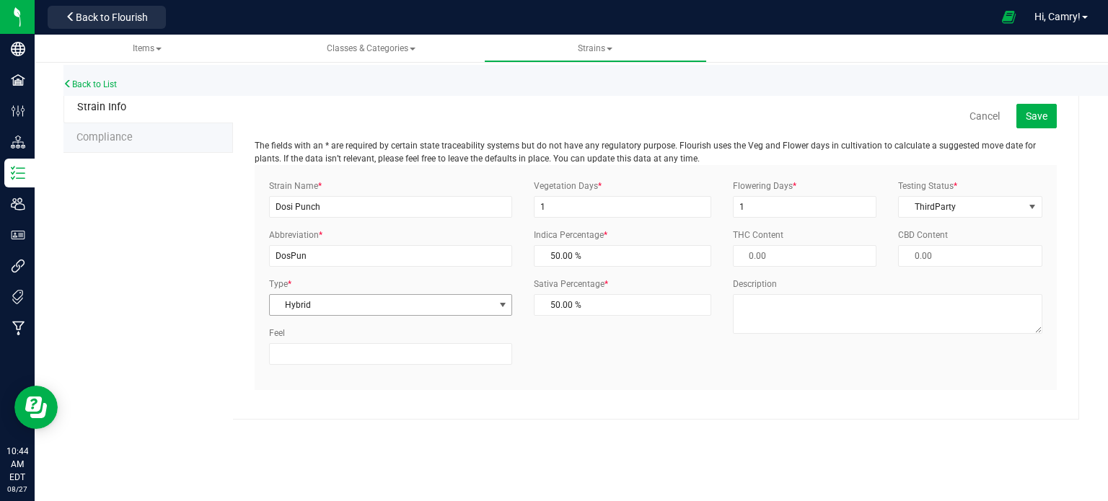
click at [371, 305] on span "Hybrid" at bounding box center [382, 305] width 224 height 20
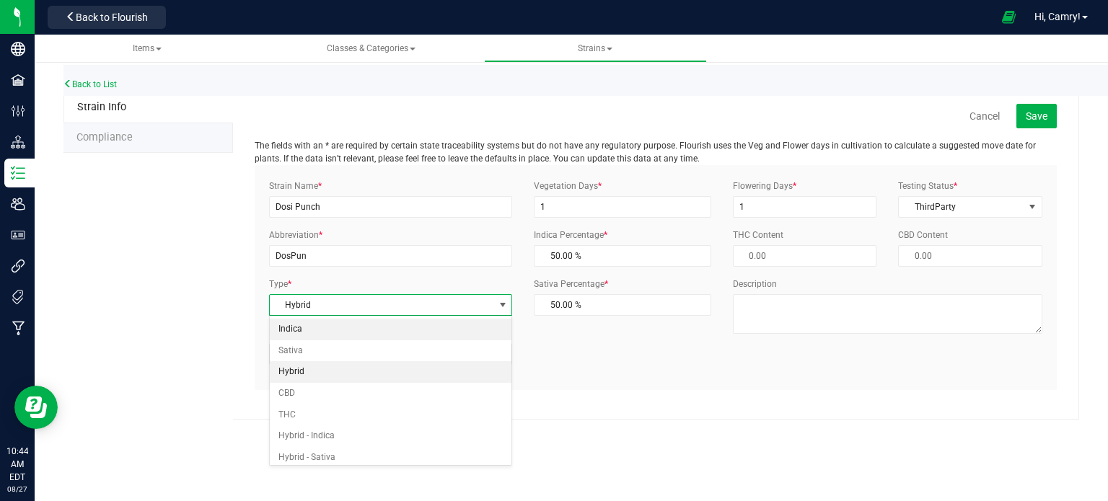
click at [361, 331] on li "Indica" at bounding box center [391, 330] width 242 height 22
type input "100.00 %"
type input "0.00 %"
click at [1044, 118] on span "Save" at bounding box center [1036, 116] width 22 height 12
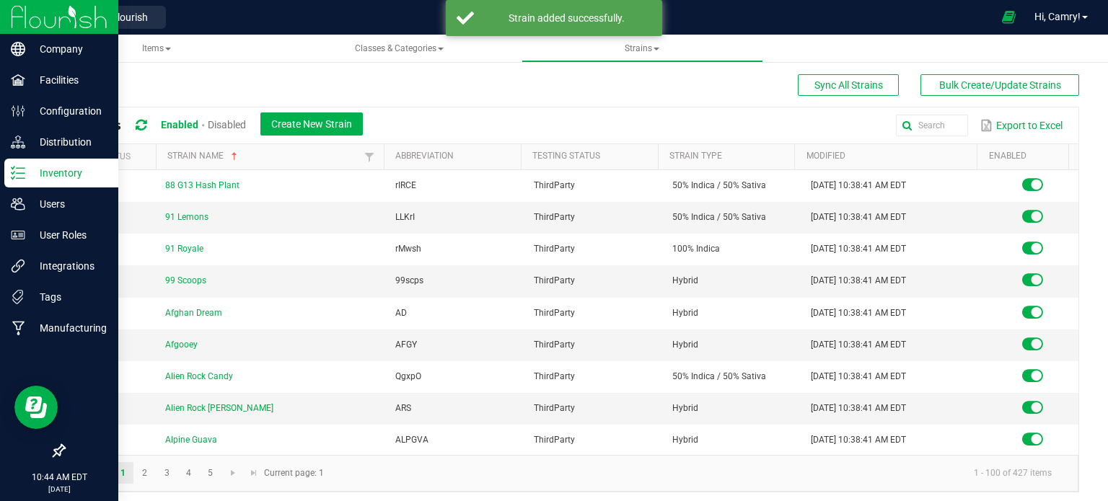
click at [59, 178] on p "Inventory" at bounding box center [68, 172] width 87 height 17
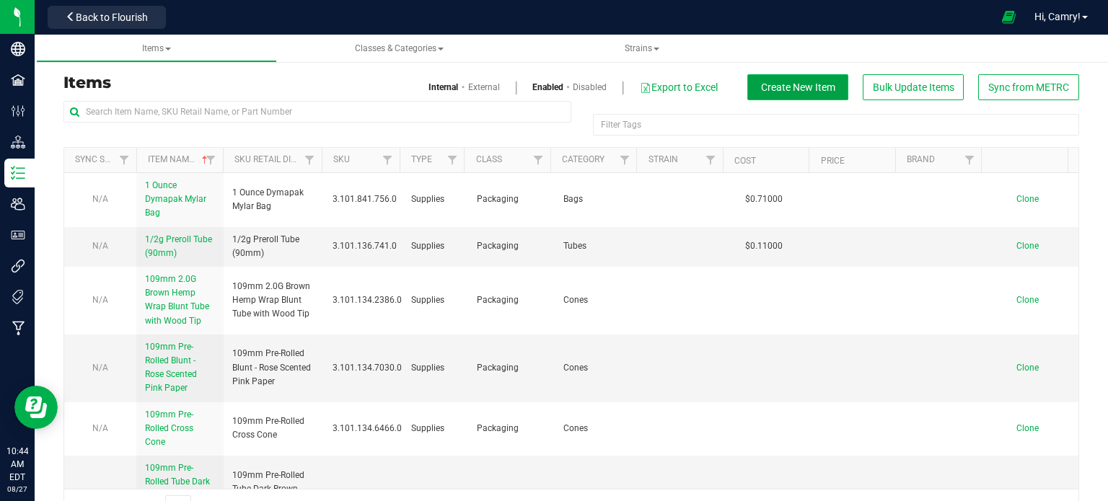
click at [767, 86] on span "Create New Item" at bounding box center [798, 87] width 74 height 12
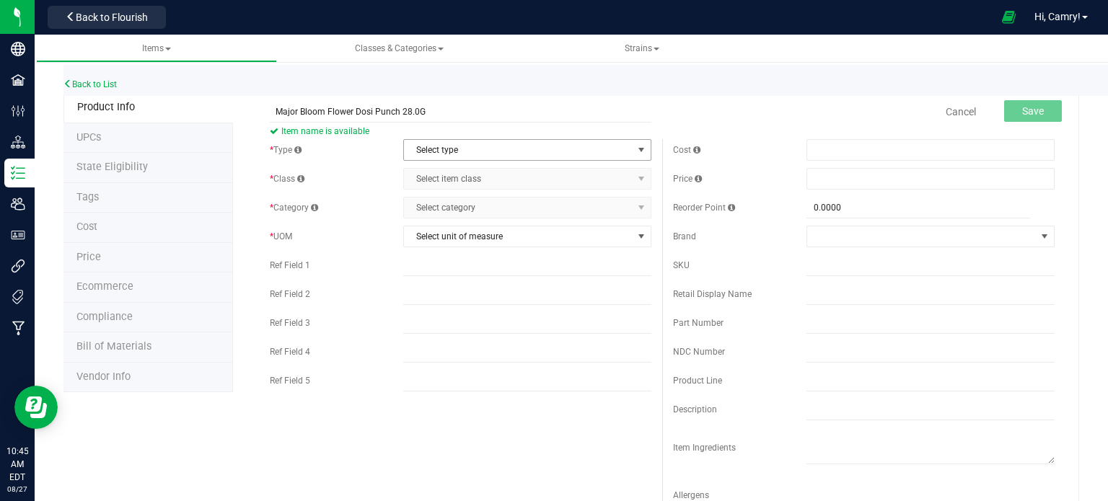
type input "Major Bloom Flower Dosi Punch 28.0G"
click at [459, 148] on span "Select type" at bounding box center [518, 150] width 229 height 20
click at [457, 89] on div "Back to List" at bounding box center [617, 80] width 1108 height 31
click at [461, 145] on span "Select type" at bounding box center [518, 150] width 229 height 20
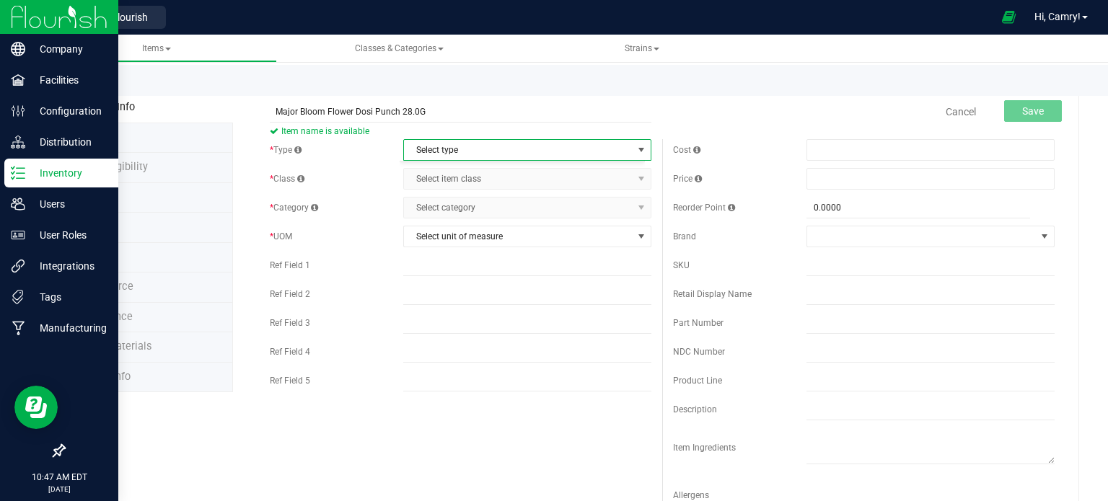
click at [43, 176] on p "Inventory" at bounding box center [68, 172] width 87 height 17
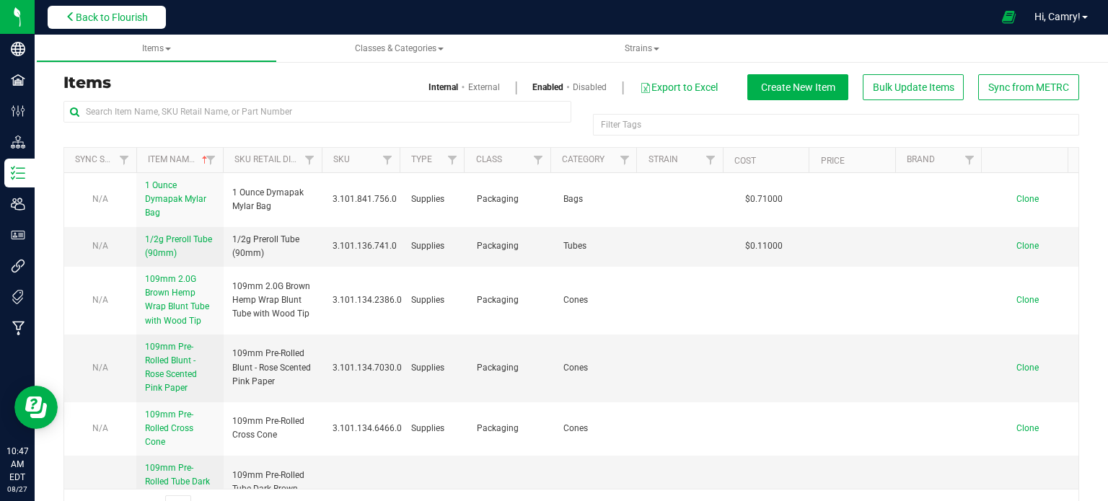
click at [67, 12] on icon at bounding box center [71, 17] width 10 height 10
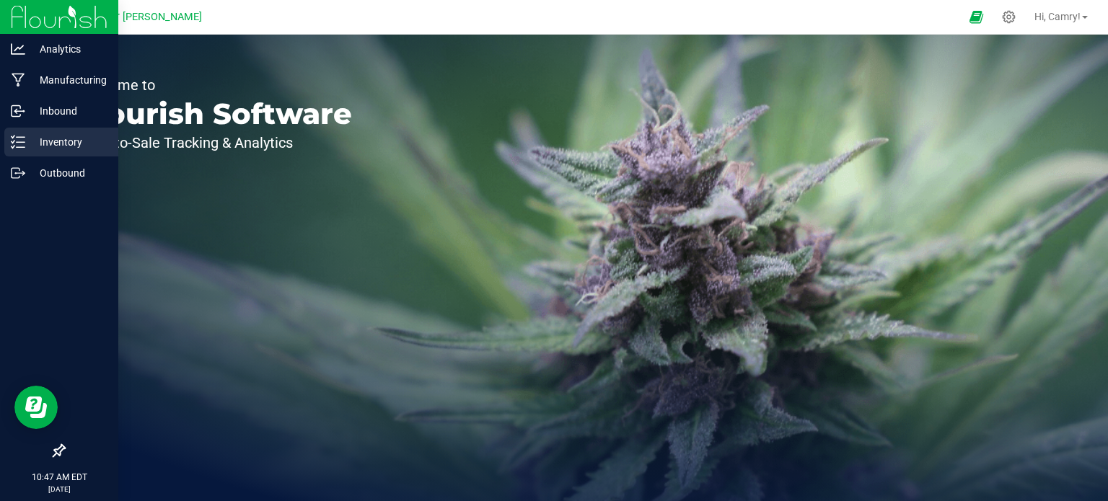
click at [45, 141] on p "Inventory" at bounding box center [68, 141] width 87 height 17
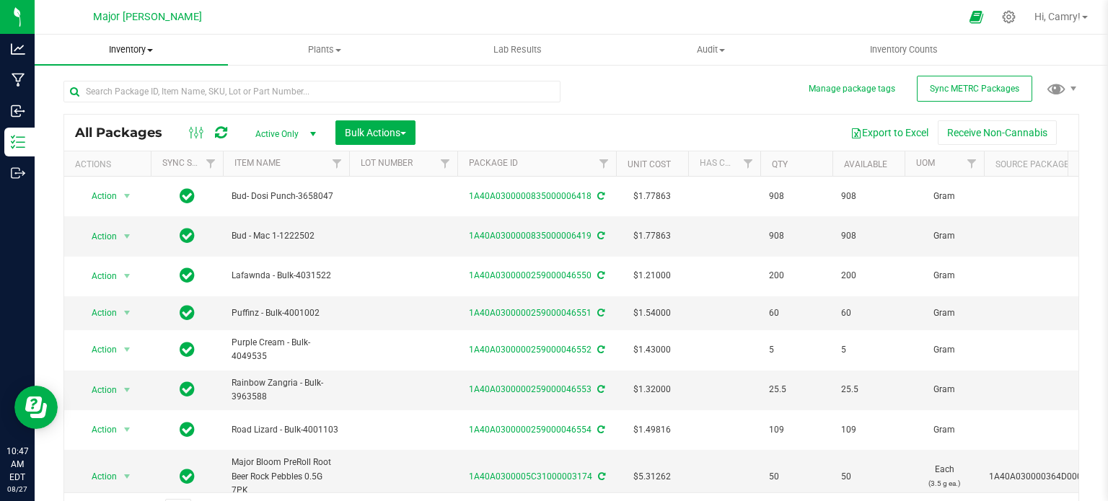
click at [132, 48] on span "Inventory" at bounding box center [131, 49] width 193 height 13
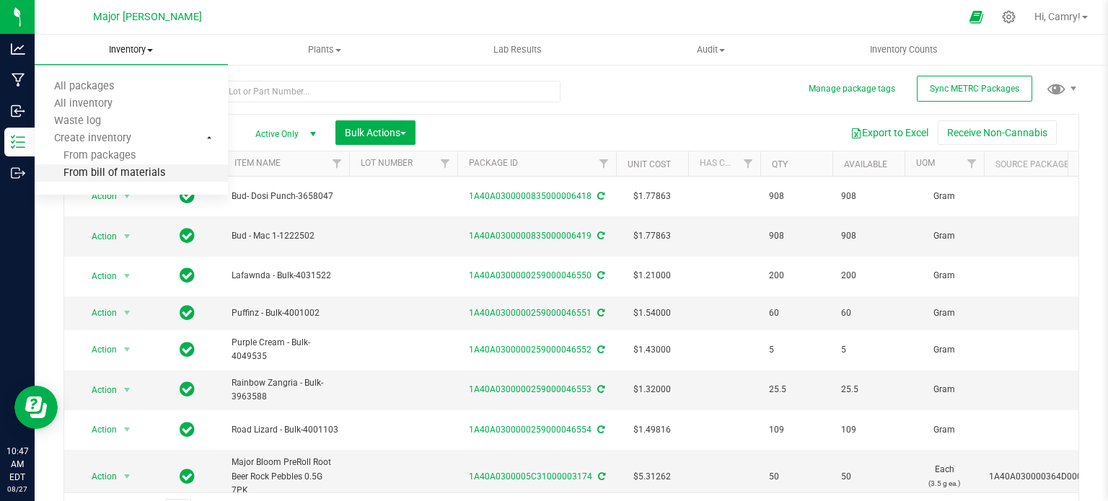
click at [118, 165] on li "From bill of materials" at bounding box center [131, 173] width 193 height 17
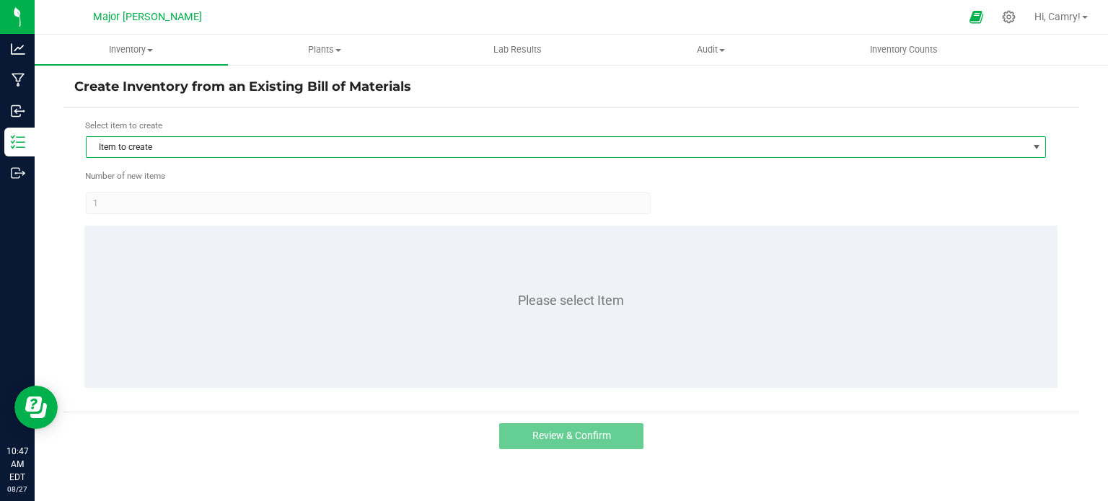
click at [255, 143] on span "Item to create" at bounding box center [557, 147] width 940 height 20
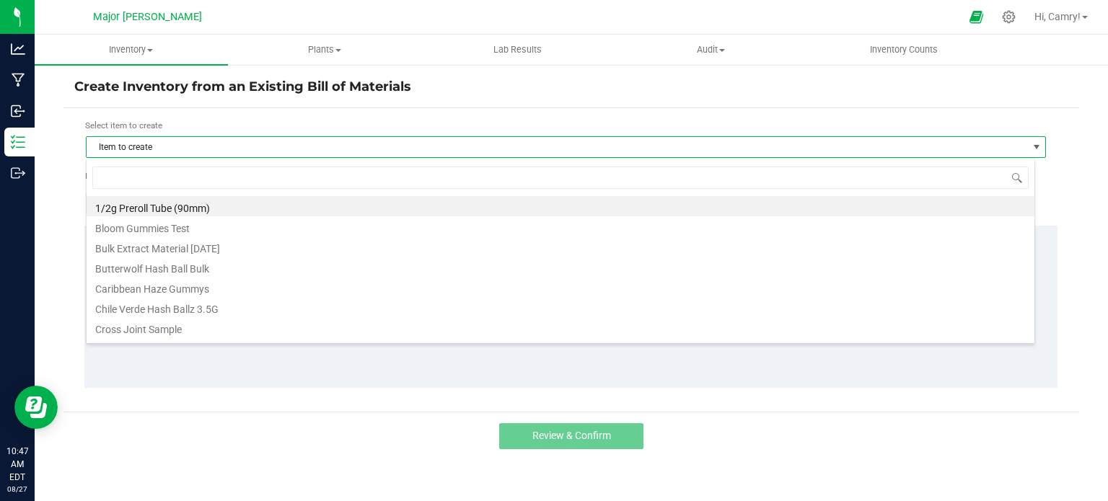
scroll to position [21, 949]
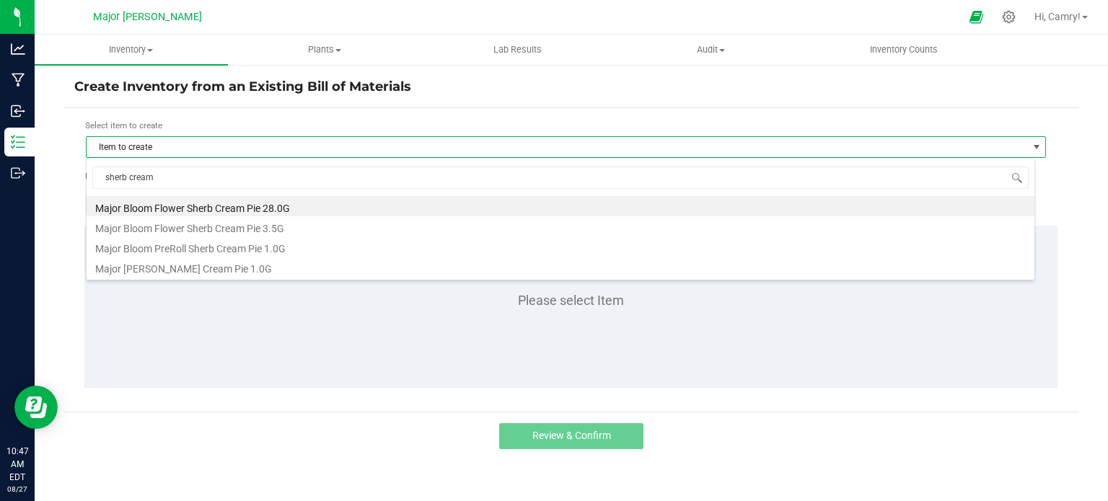
type input "sherb cream"
click at [513, 207] on li "Major Bloom Flower Sherb Cream Pie 28.0G" at bounding box center [560, 206] width 947 height 20
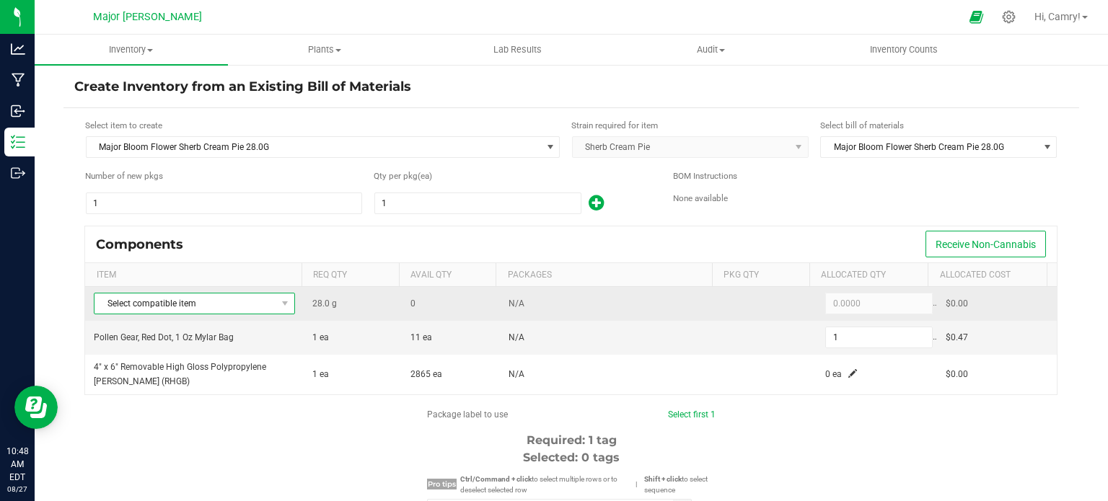
click at [276, 306] on span at bounding box center [285, 303] width 18 height 20
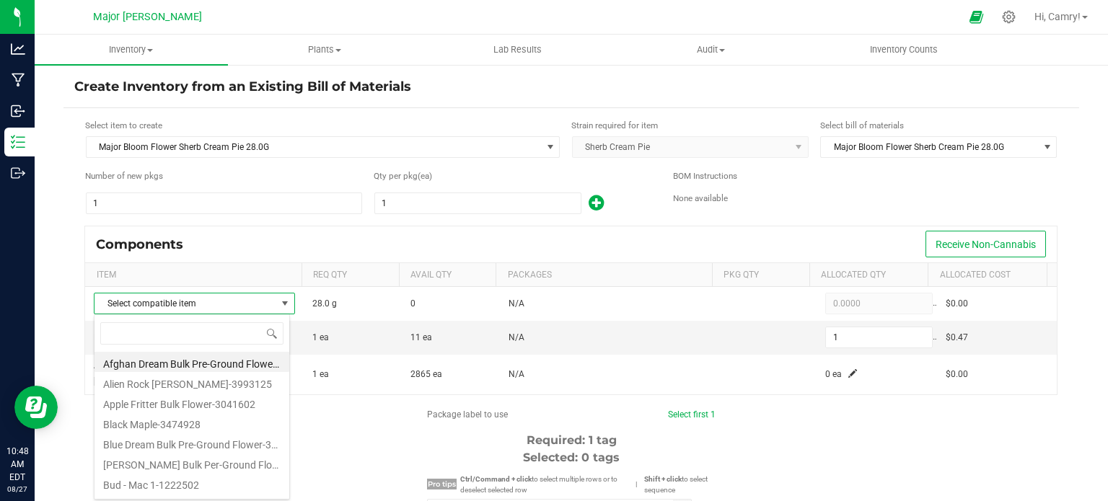
scroll to position [29, 0]
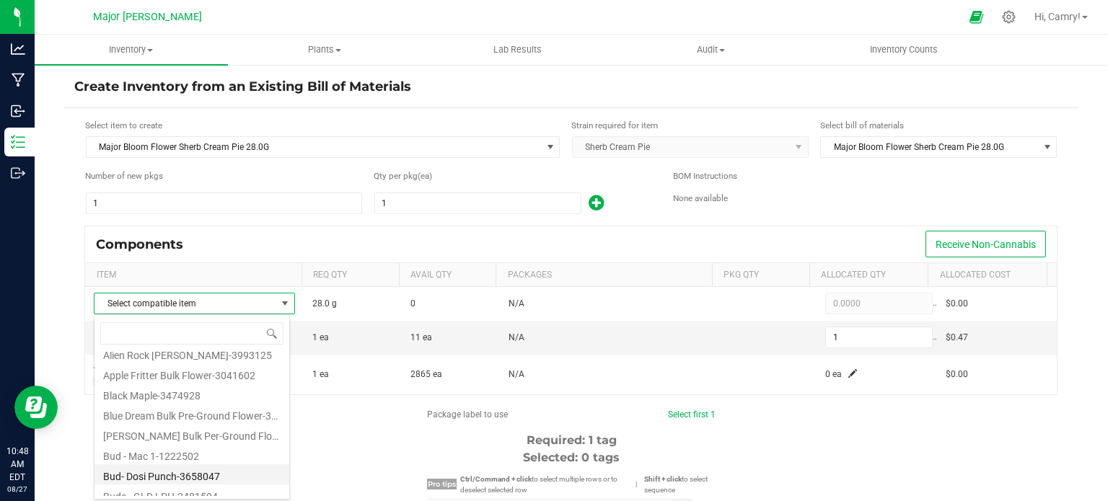
click at [215, 469] on li "Bud- Dosi Punch-3658047" at bounding box center [191, 474] width 195 height 20
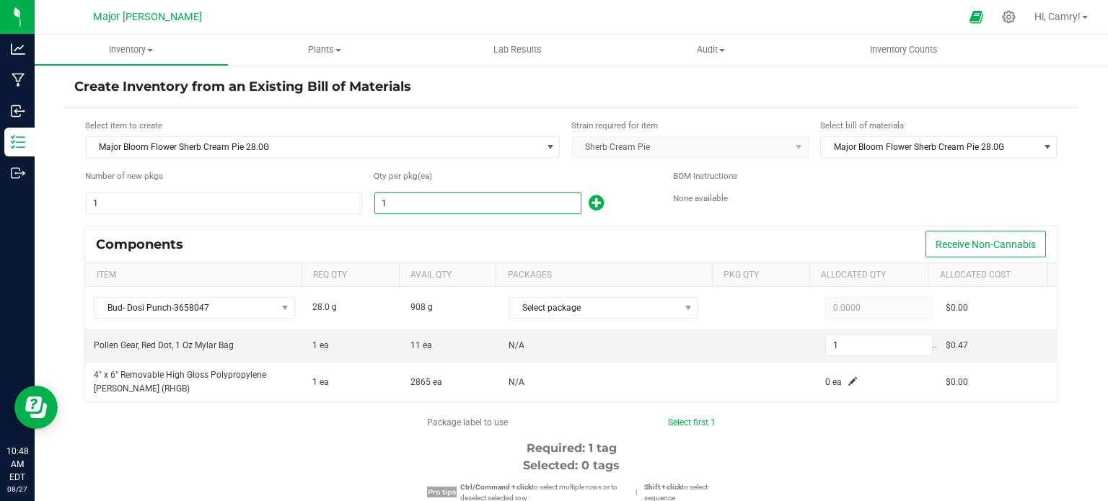
click at [417, 201] on input "1" at bounding box center [478, 203] width 206 height 20
type input "3"
type input "32"
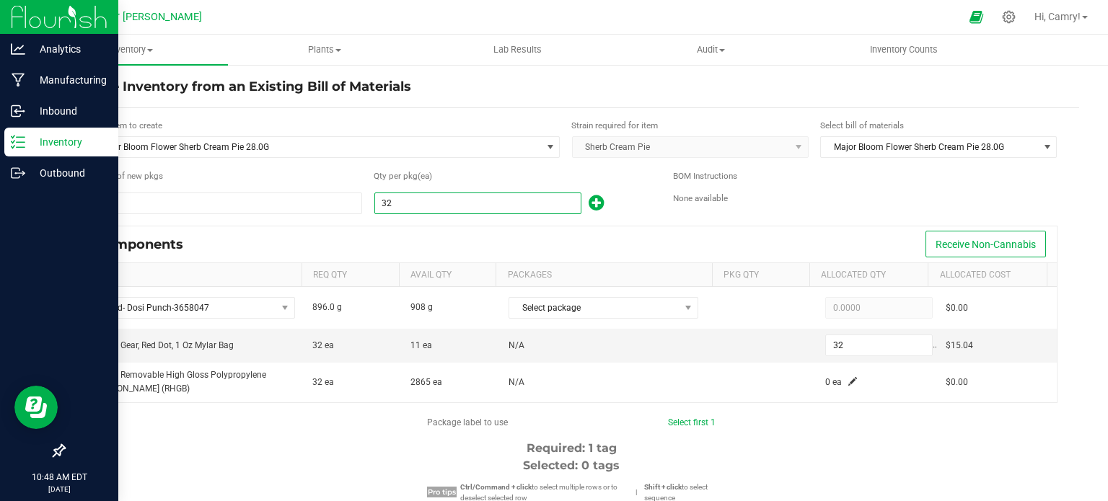
type input "32"
click at [54, 142] on p "Inventory" at bounding box center [68, 141] width 87 height 17
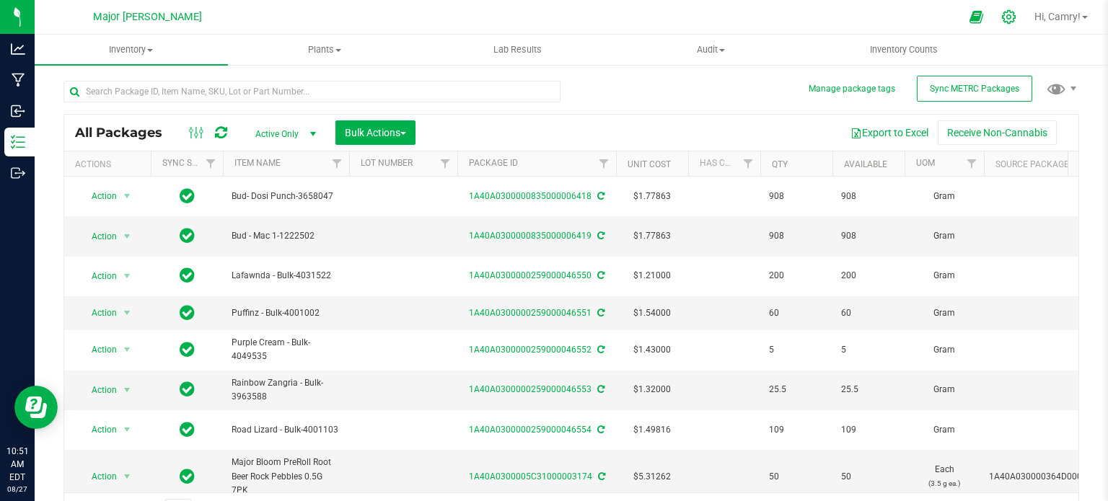
click at [1004, 14] on icon at bounding box center [1008, 16] width 15 height 15
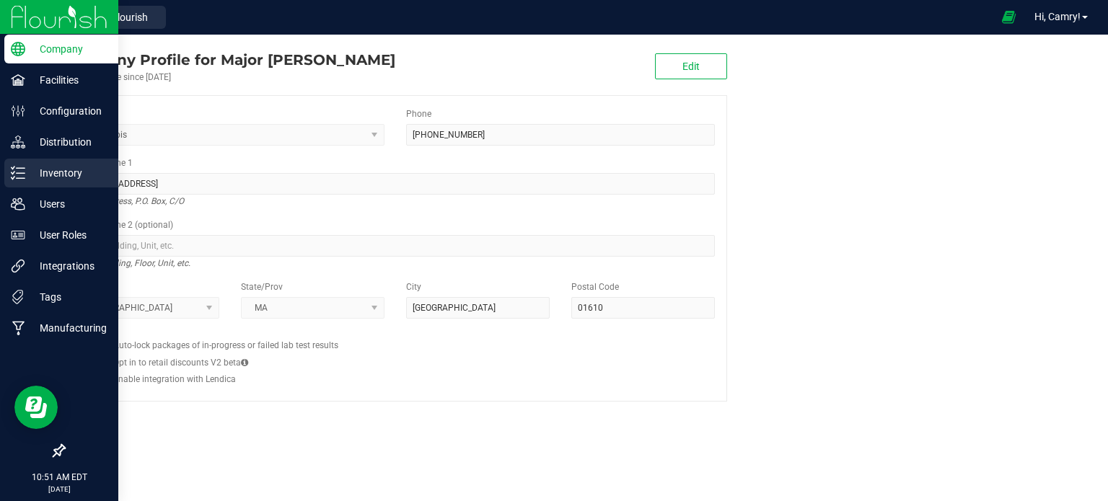
click at [49, 173] on p "Inventory" at bounding box center [68, 172] width 87 height 17
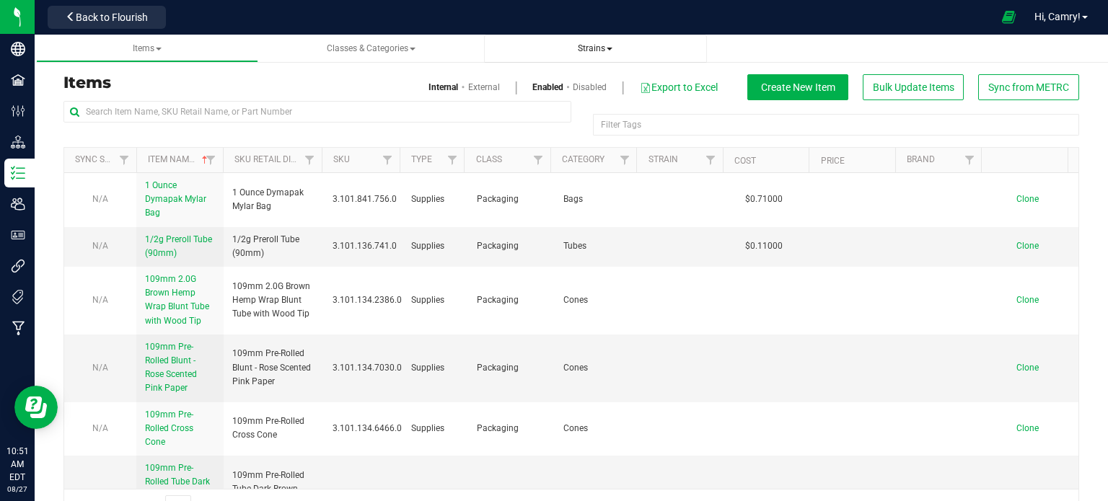
click at [591, 47] on span "Strains" at bounding box center [595, 48] width 35 height 10
click at [542, 85] on span "All strains" at bounding box center [527, 87] width 44 height 12
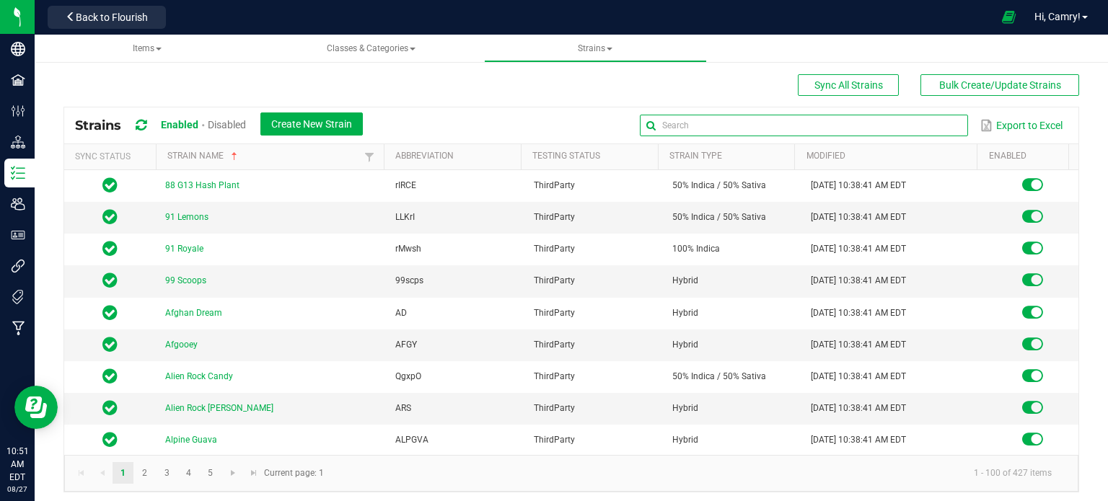
click at [920, 126] on input "text" at bounding box center [804, 126] width 328 height 22
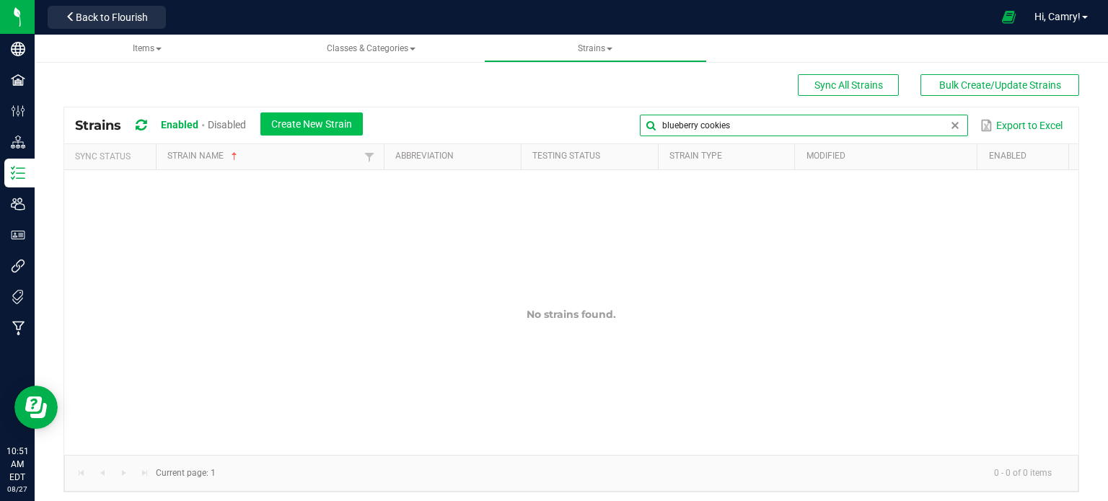
type input "blueberry cookies"
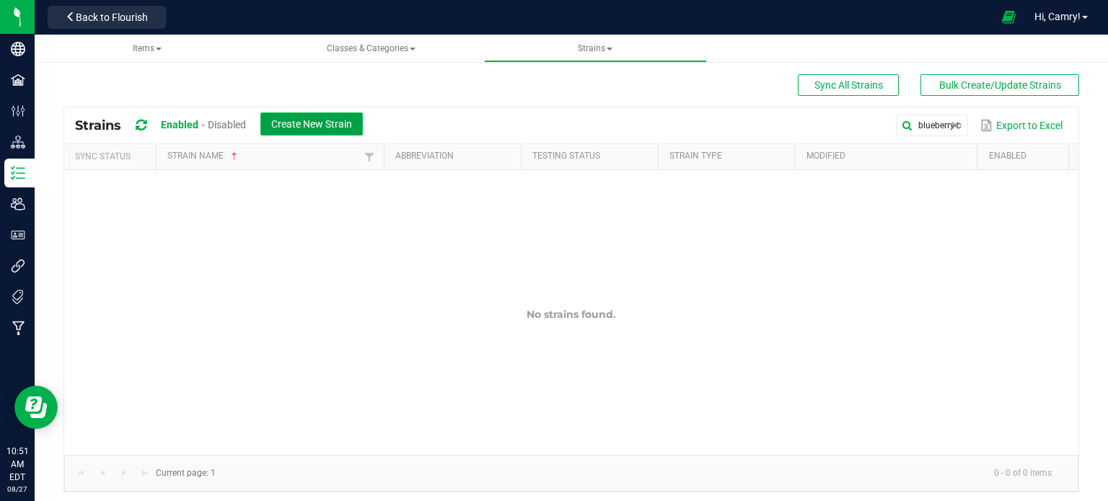
click at [342, 123] on span "Create New Strain" at bounding box center [311, 124] width 81 height 12
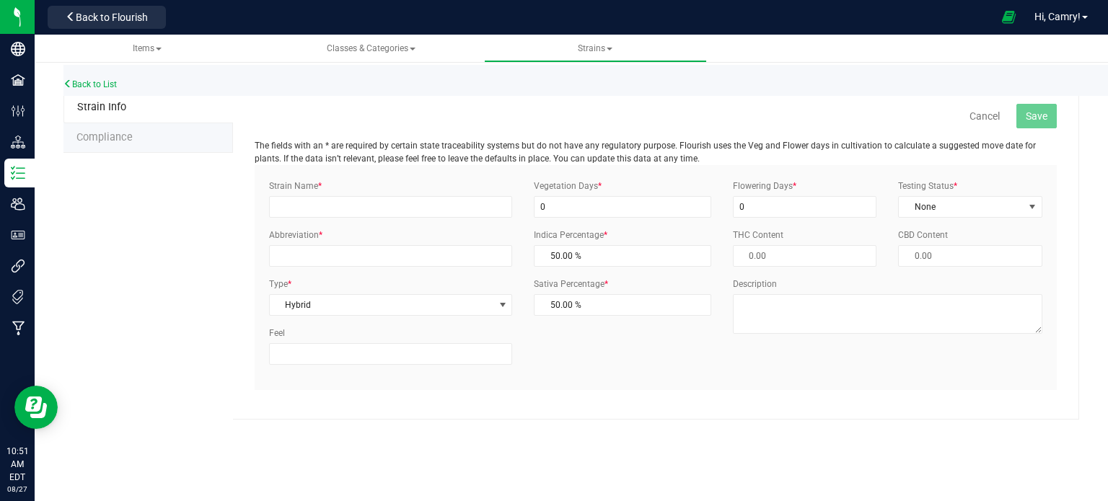
click at [429, 189] on div "Strain Name *" at bounding box center [390, 199] width 265 height 38
click at [427, 198] on input "Strain Name *" at bounding box center [390, 207] width 243 height 22
type input "Blueberry Cookies"
click at [614, 202] on input "0" at bounding box center [622, 207] width 177 height 22
click at [614, 203] on input "Vegetation Days *" at bounding box center [622, 207] width 177 height 22
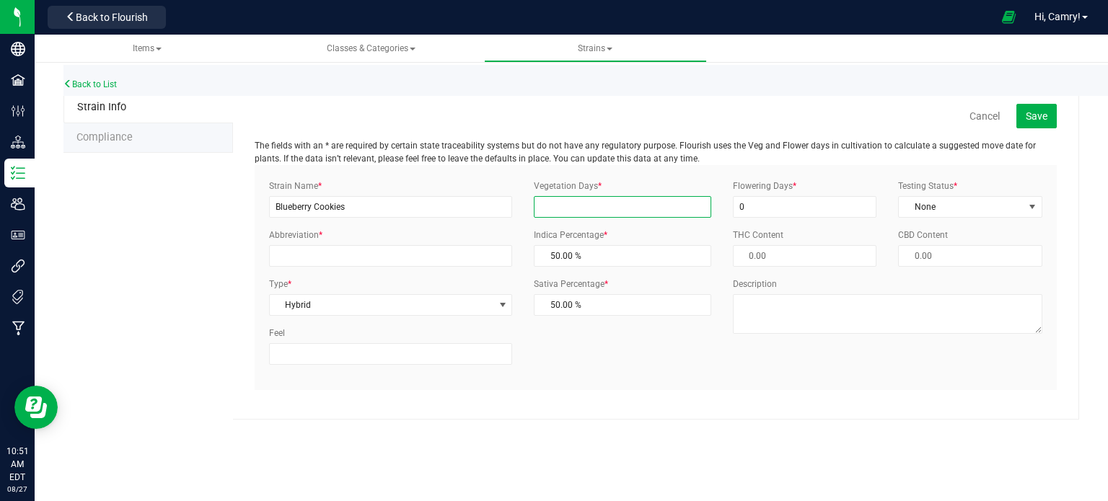
type input "1"
click at [806, 183] on div "Flowering Days * 0" at bounding box center [805, 199] width 166 height 38
click at [796, 198] on input "0" at bounding box center [805, 207] width 144 height 22
click at [789, 196] on input "Flowering Days *" at bounding box center [805, 207] width 144 height 22
type input "1"
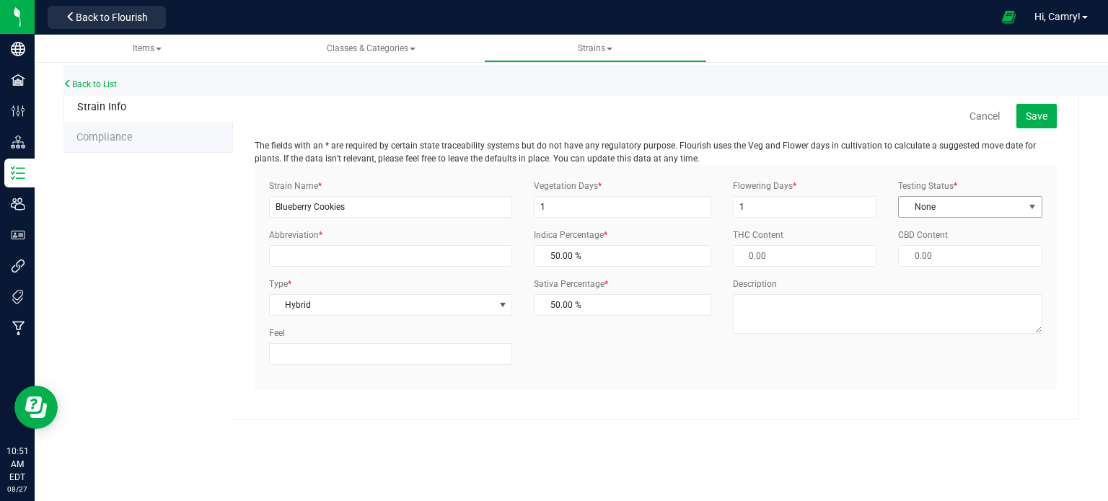
click at [937, 210] on span "None" at bounding box center [960, 207] width 125 height 20
click at [936, 244] on li "ThirdParty" at bounding box center [969, 253] width 143 height 22
click at [360, 262] on input "Abbreviation *" at bounding box center [390, 256] width 243 height 22
type input "BluCo"
click at [1046, 112] on span "Save" at bounding box center [1036, 116] width 22 height 12
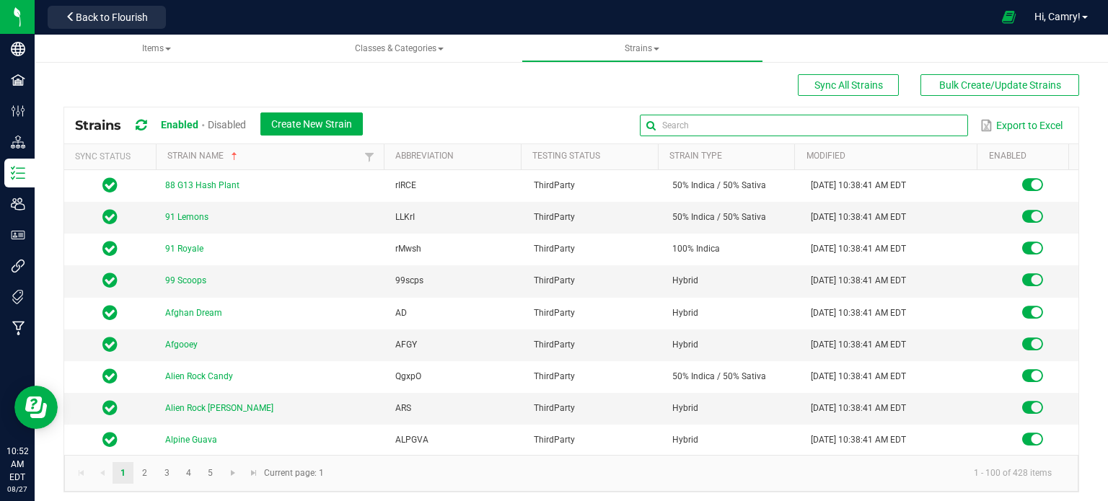
click at [917, 123] on input "text" at bounding box center [804, 126] width 328 height 22
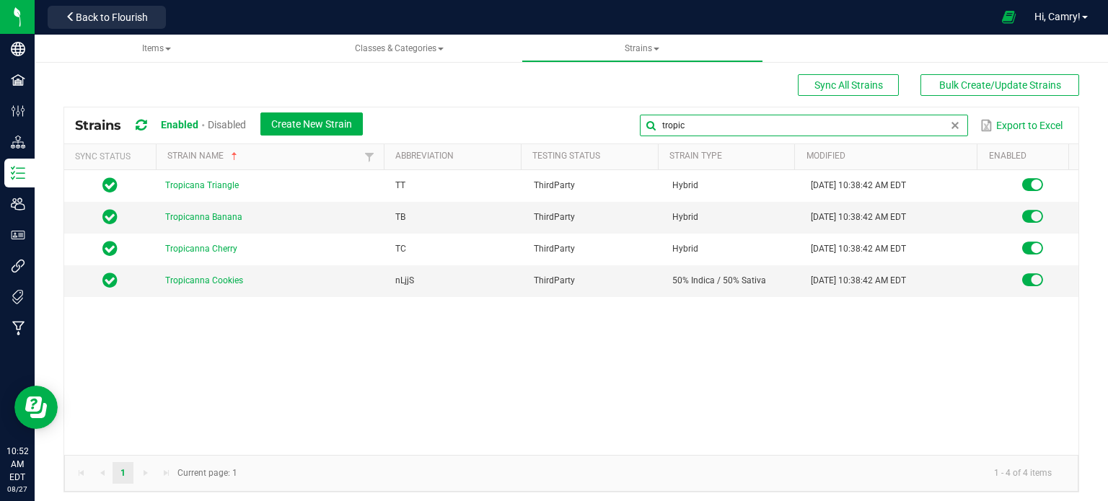
type input "tropic"
click at [949, 125] on span at bounding box center [955, 126] width 12 height 12
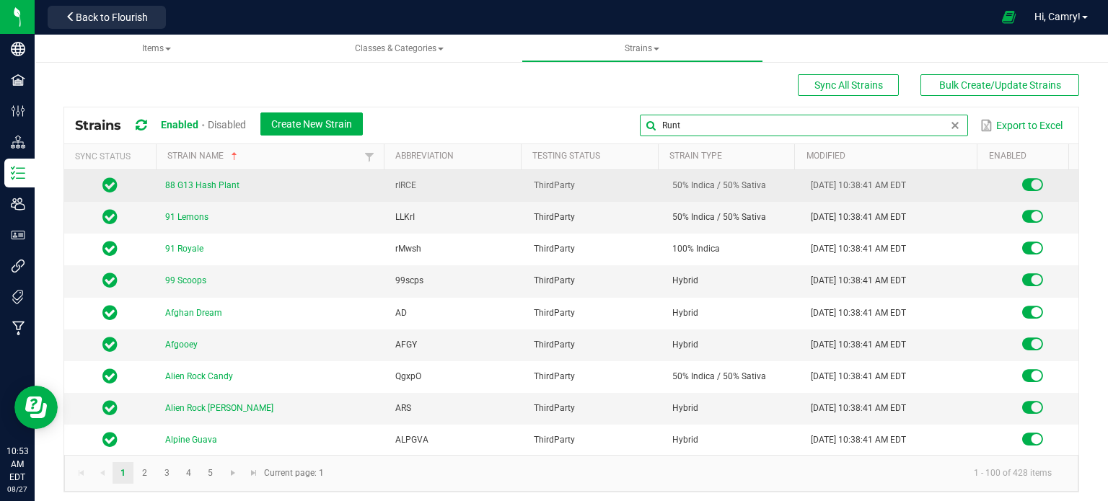
type input "[PERSON_NAME]"
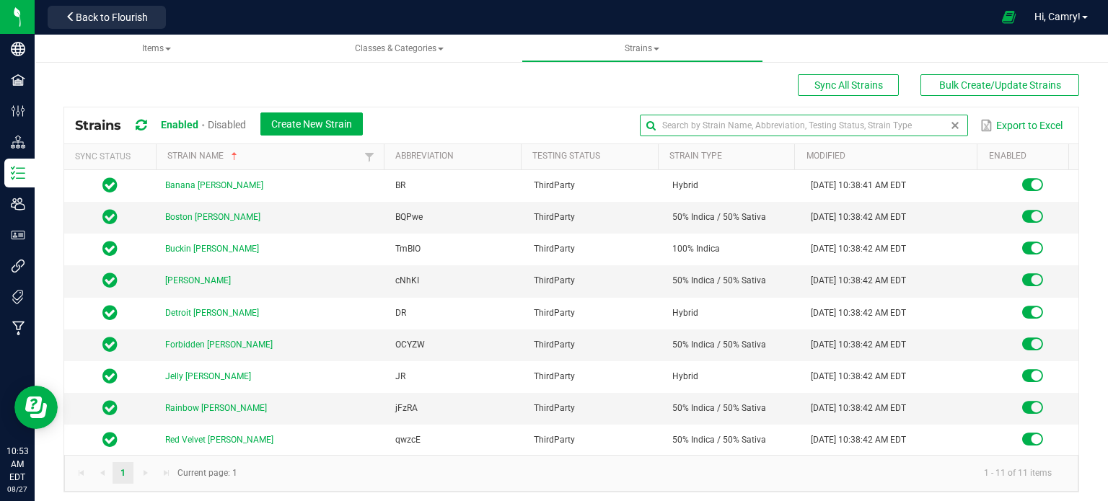
click at [949, 125] on span at bounding box center [955, 126] width 12 height 12
